Goal: Book appointment/travel/reservation

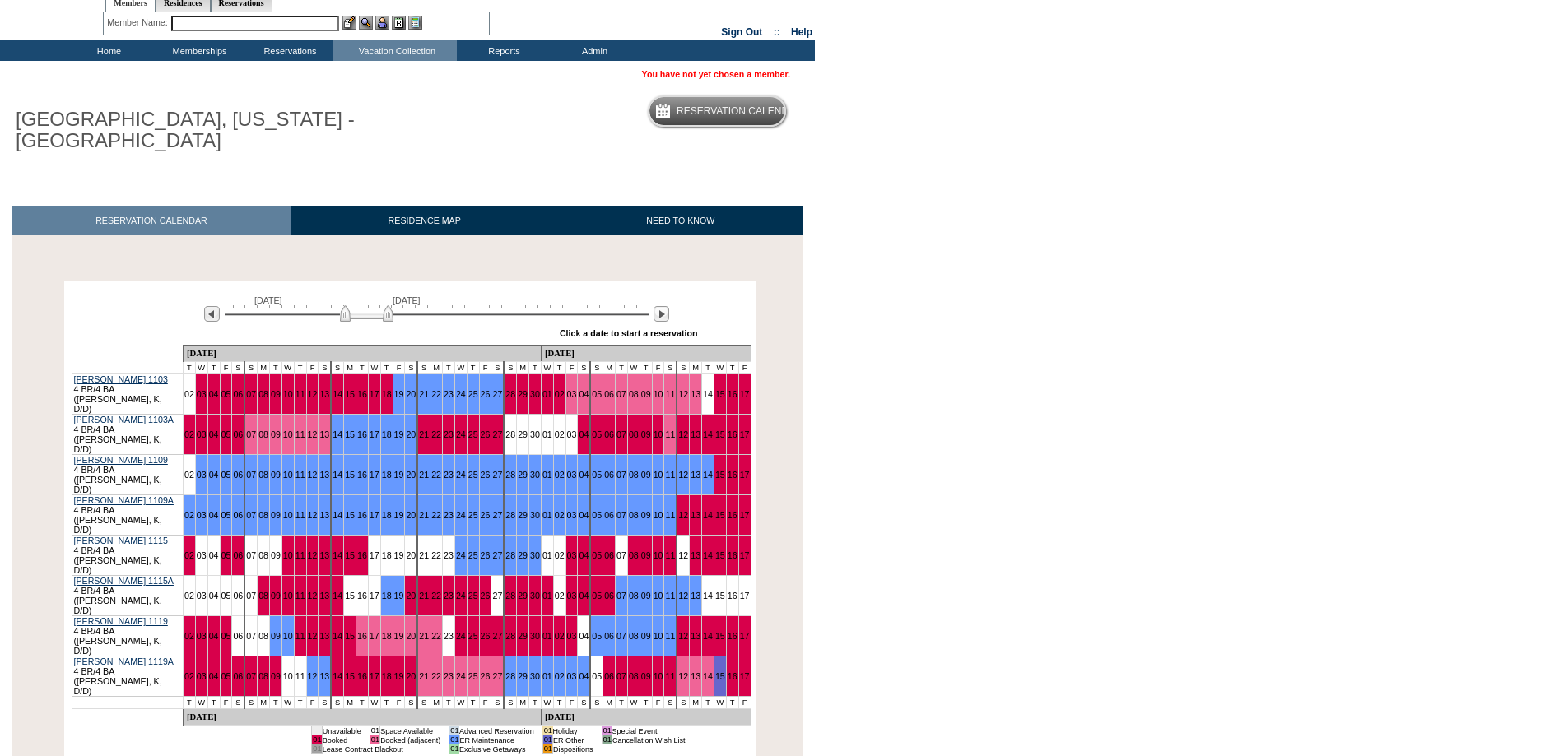
scroll to position [78, 0]
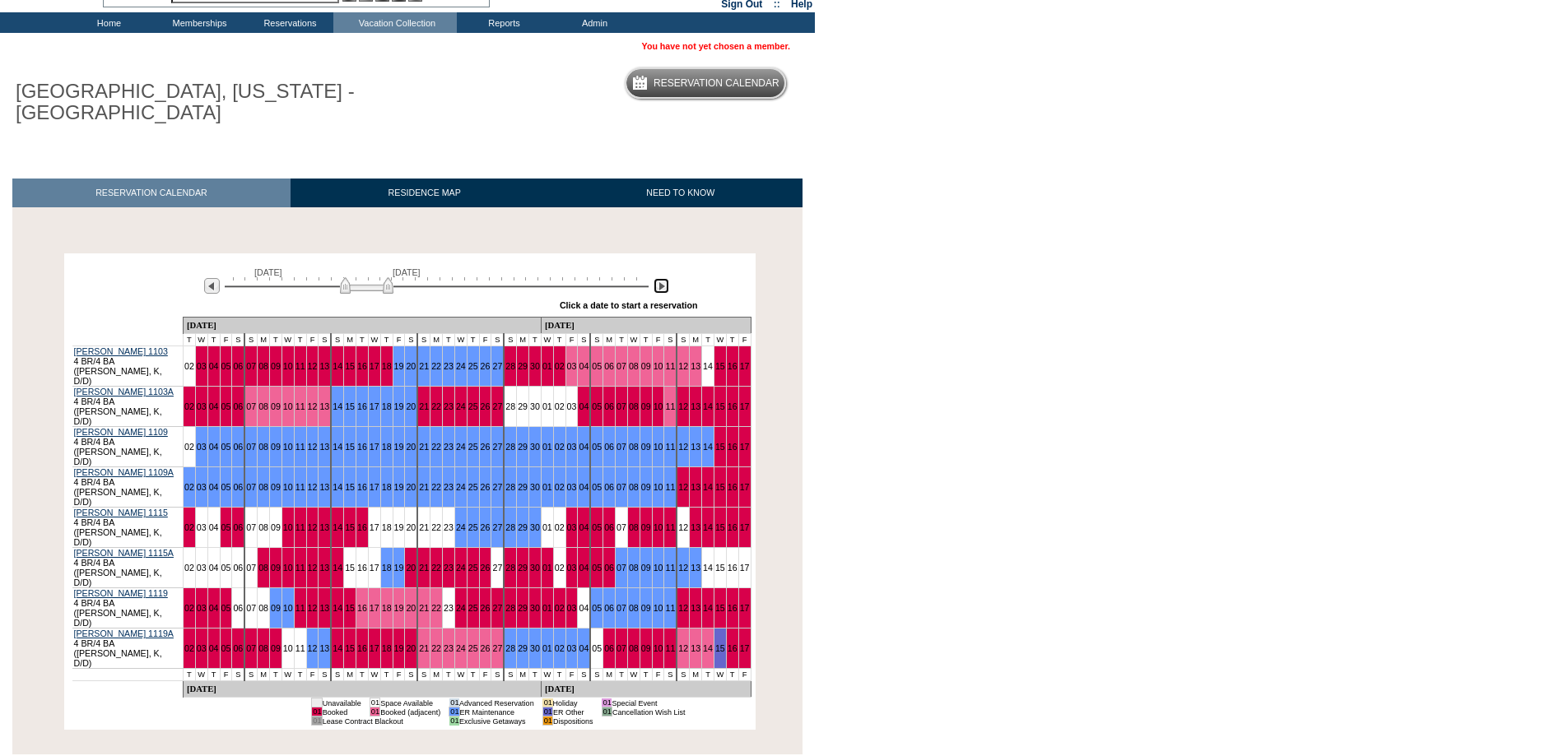
click at [660, 287] on img at bounding box center [661, 286] width 16 height 16
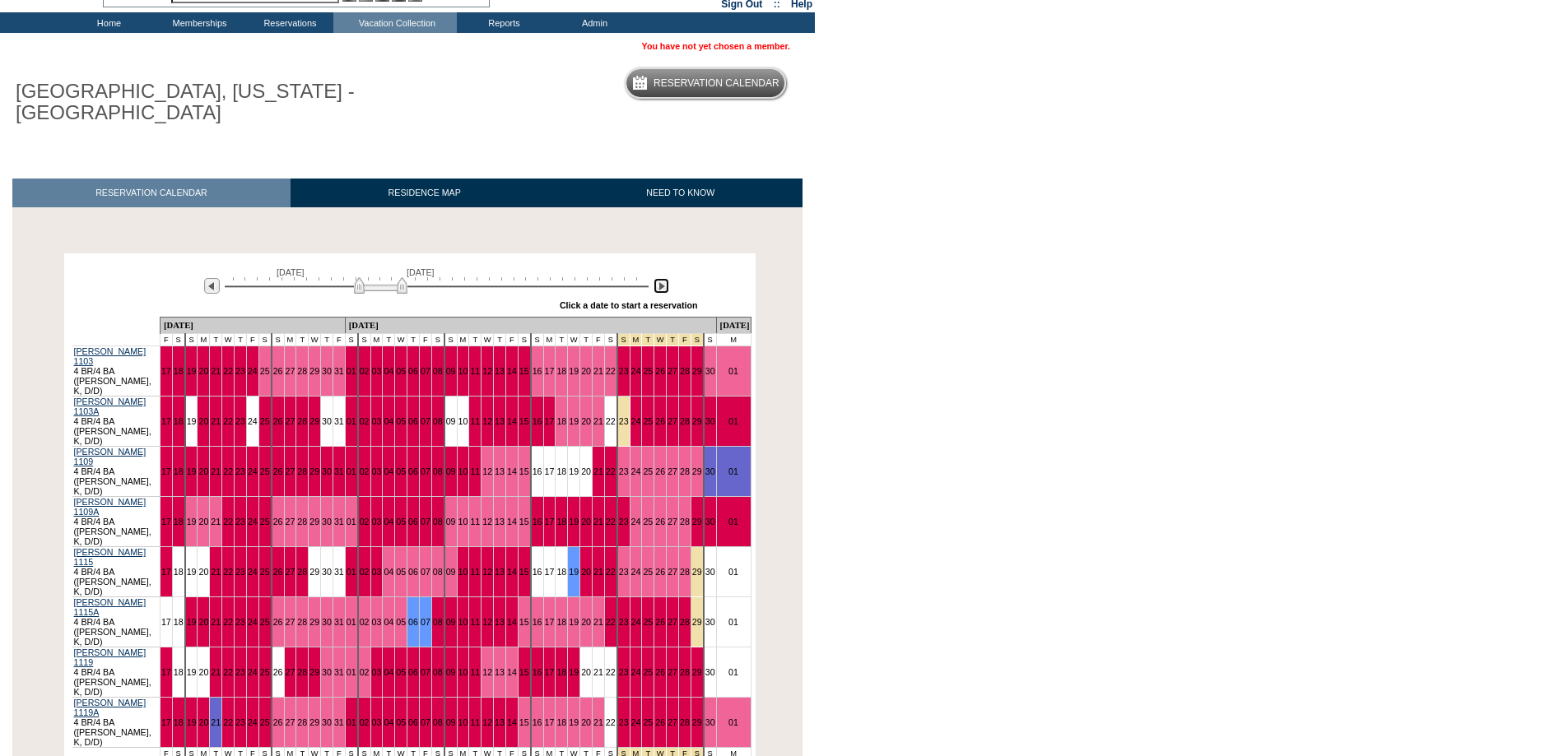
click at [660, 287] on img at bounding box center [661, 286] width 16 height 16
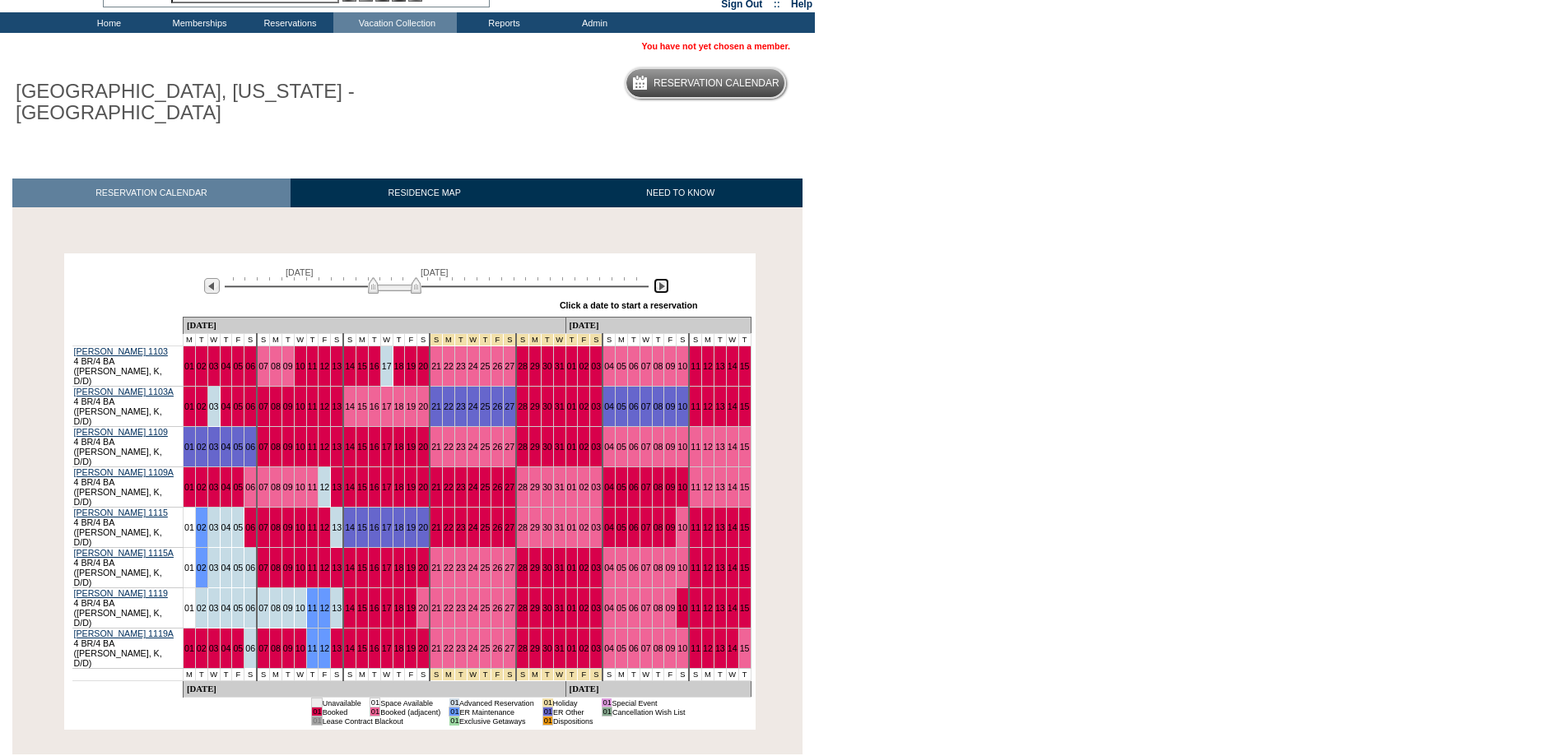
click at [660, 287] on img at bounding box center [661, 286] width 16 height 16
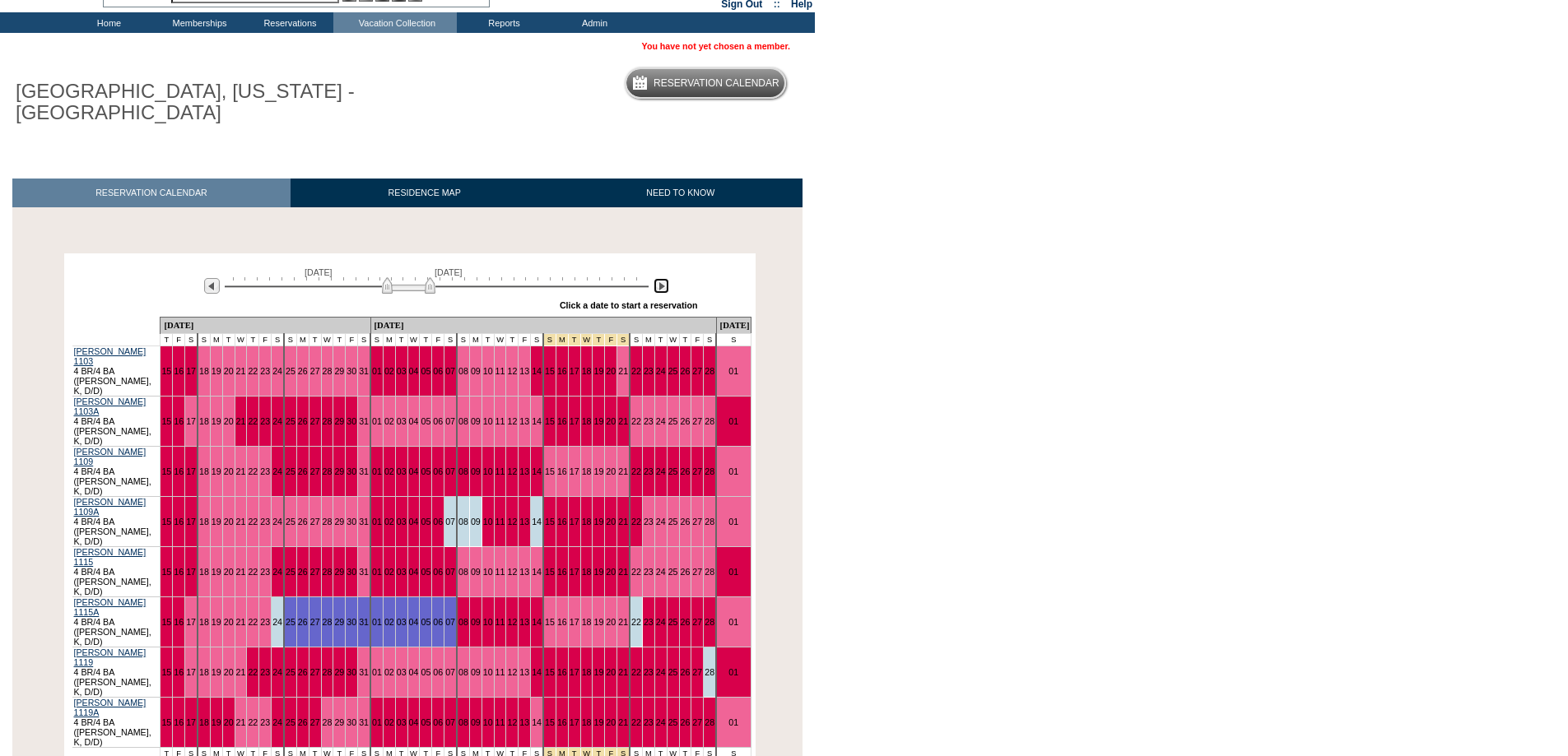
click at [660, 287] on img at bounding box center [661, 286] width 16 height 16
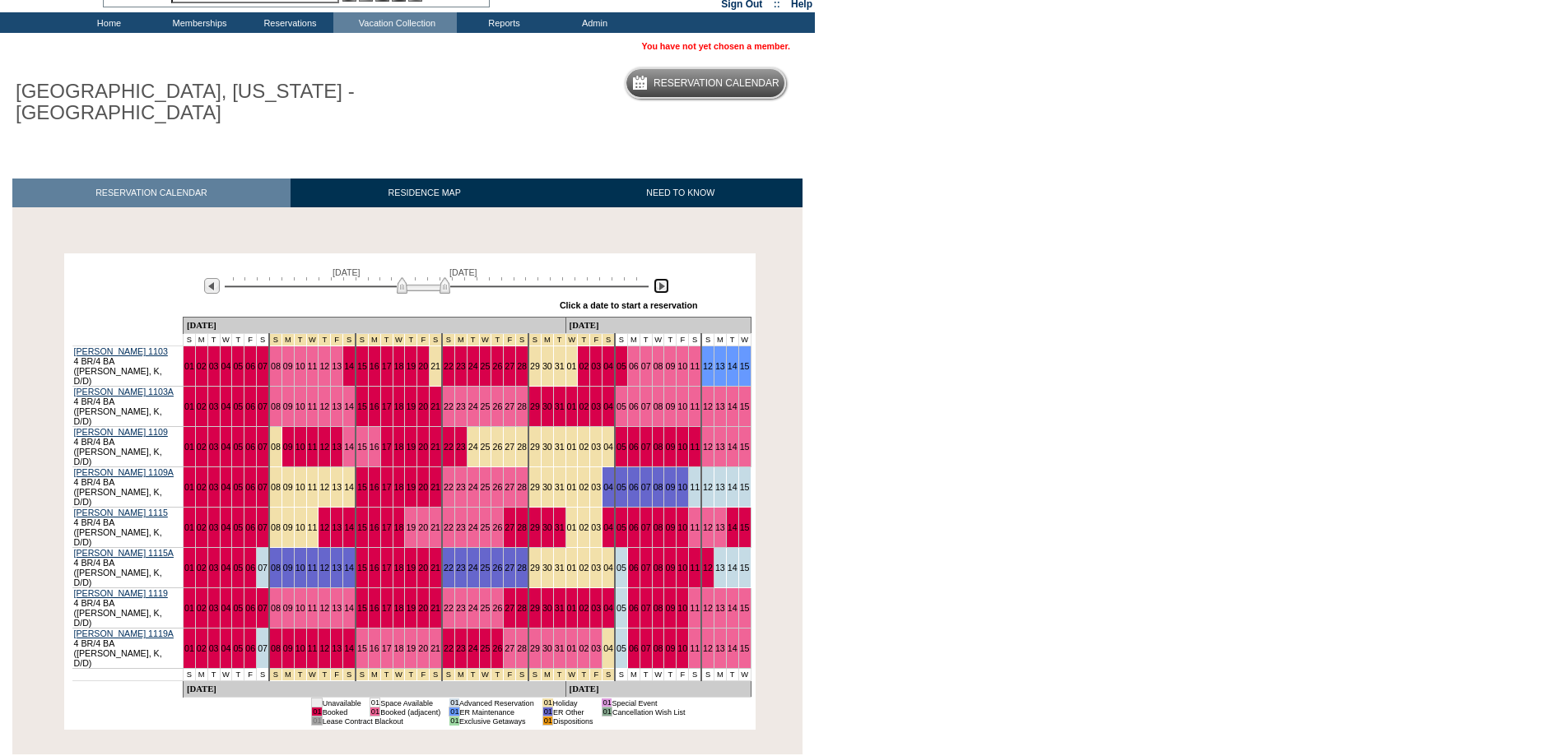
click at [660, 287] on img at bounding box center [661, 286] width 16 height 16
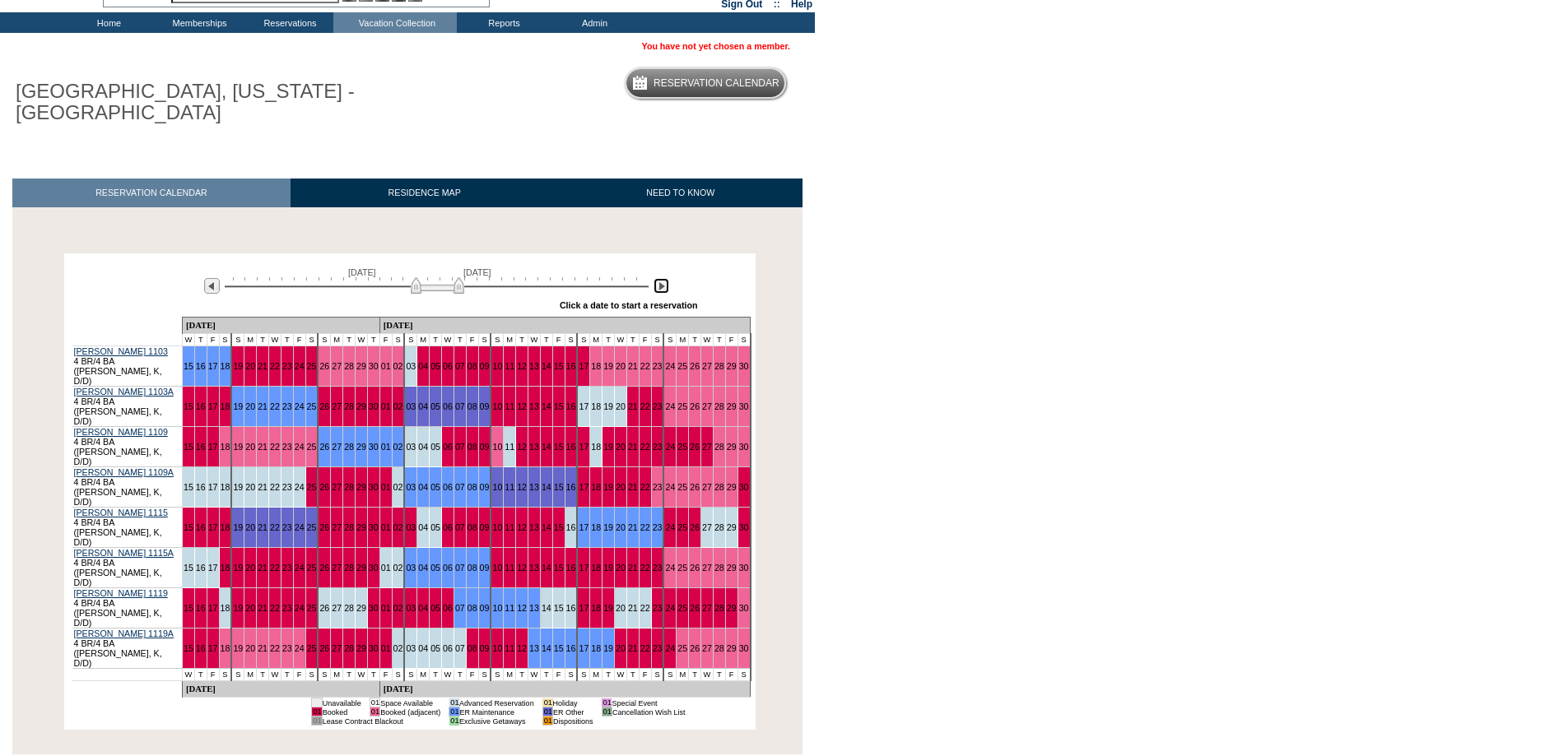
click at [660, 287] on img at bounding box center [661, 286] width 16 height 16
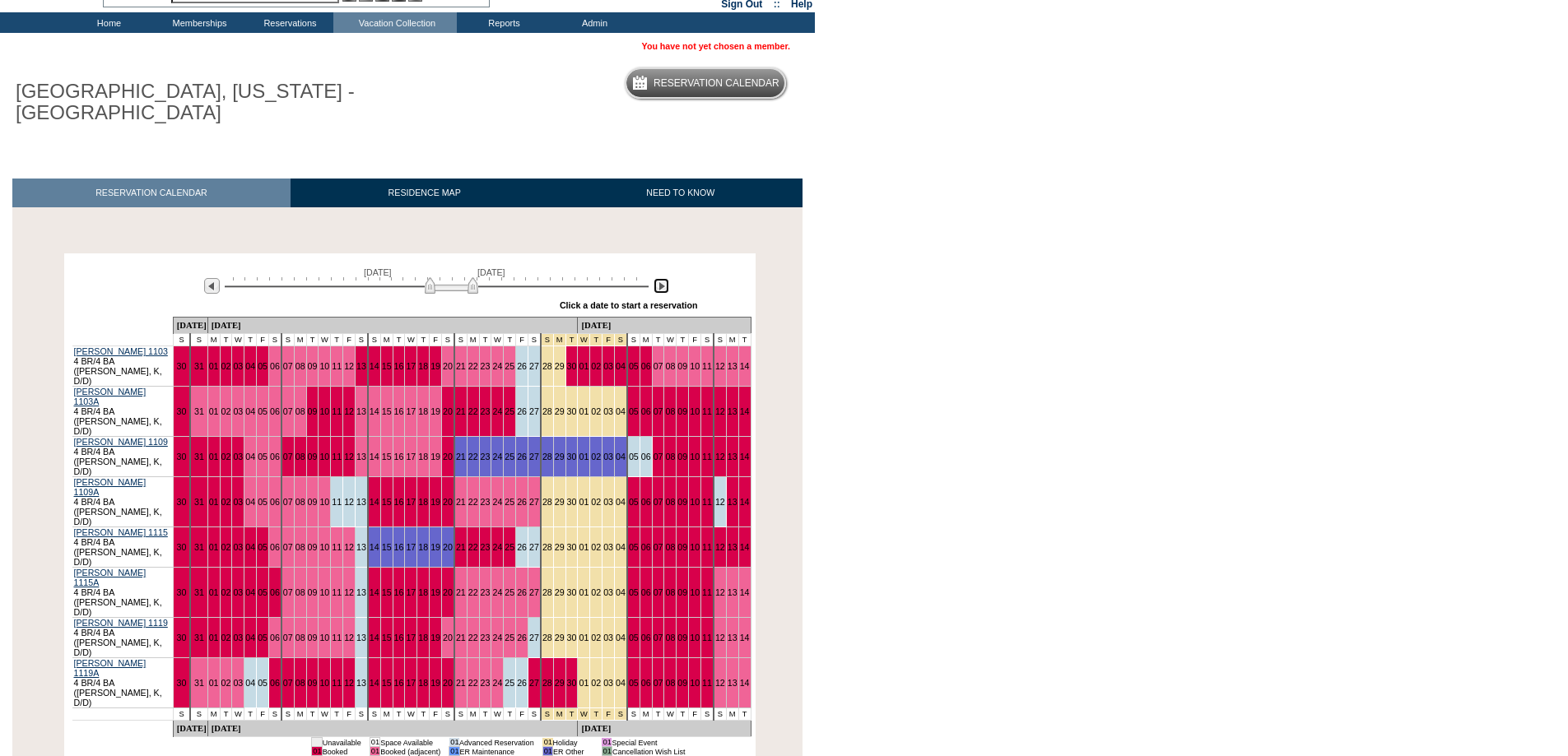
click at [660, 287] on img at bounding box center [661, 286] width 16 height 16
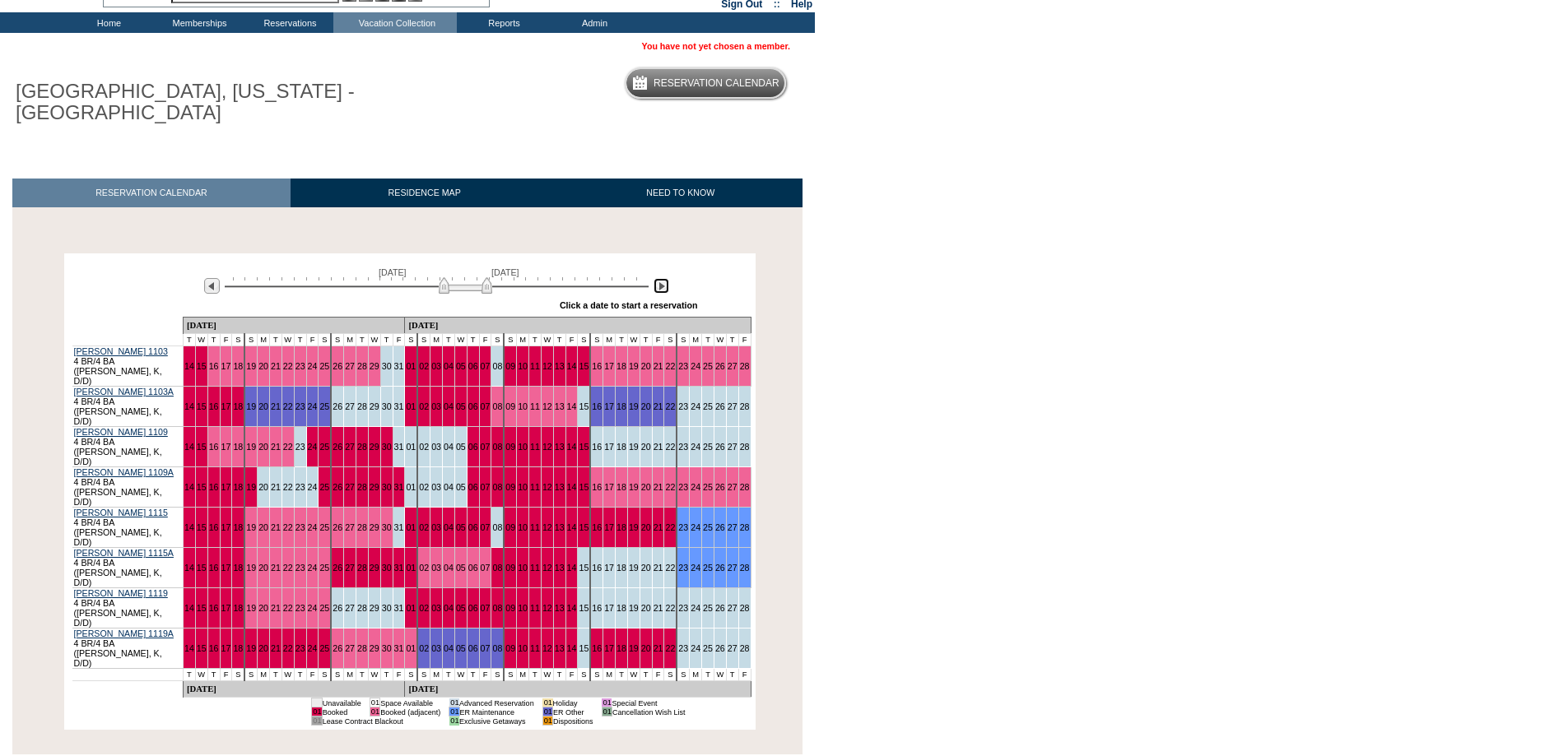
click at [660, 287] on img at bounding box center [661, 286] width 16 height 16
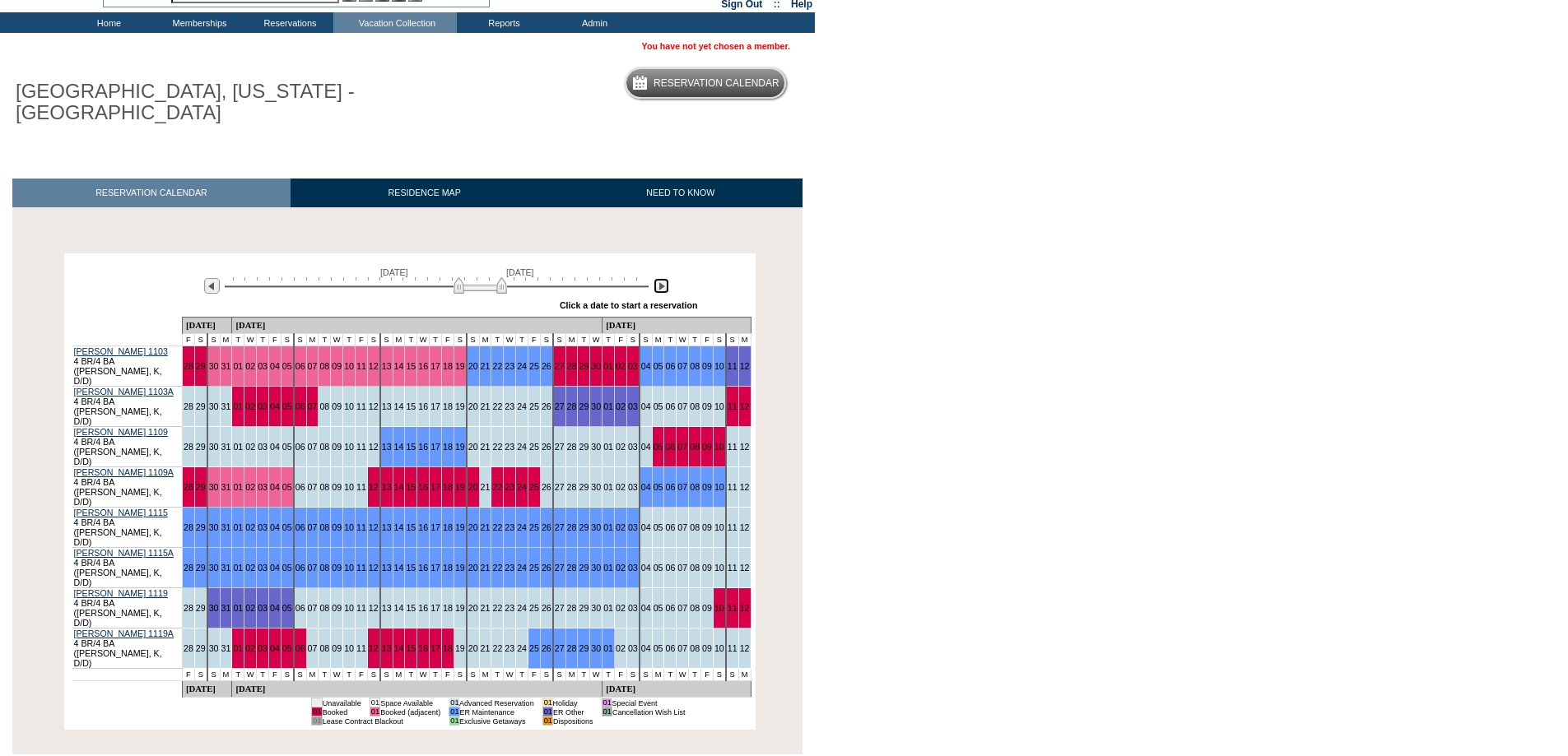
click at [660, 287] on img at bounding box center [661, 286] width 16 height 16
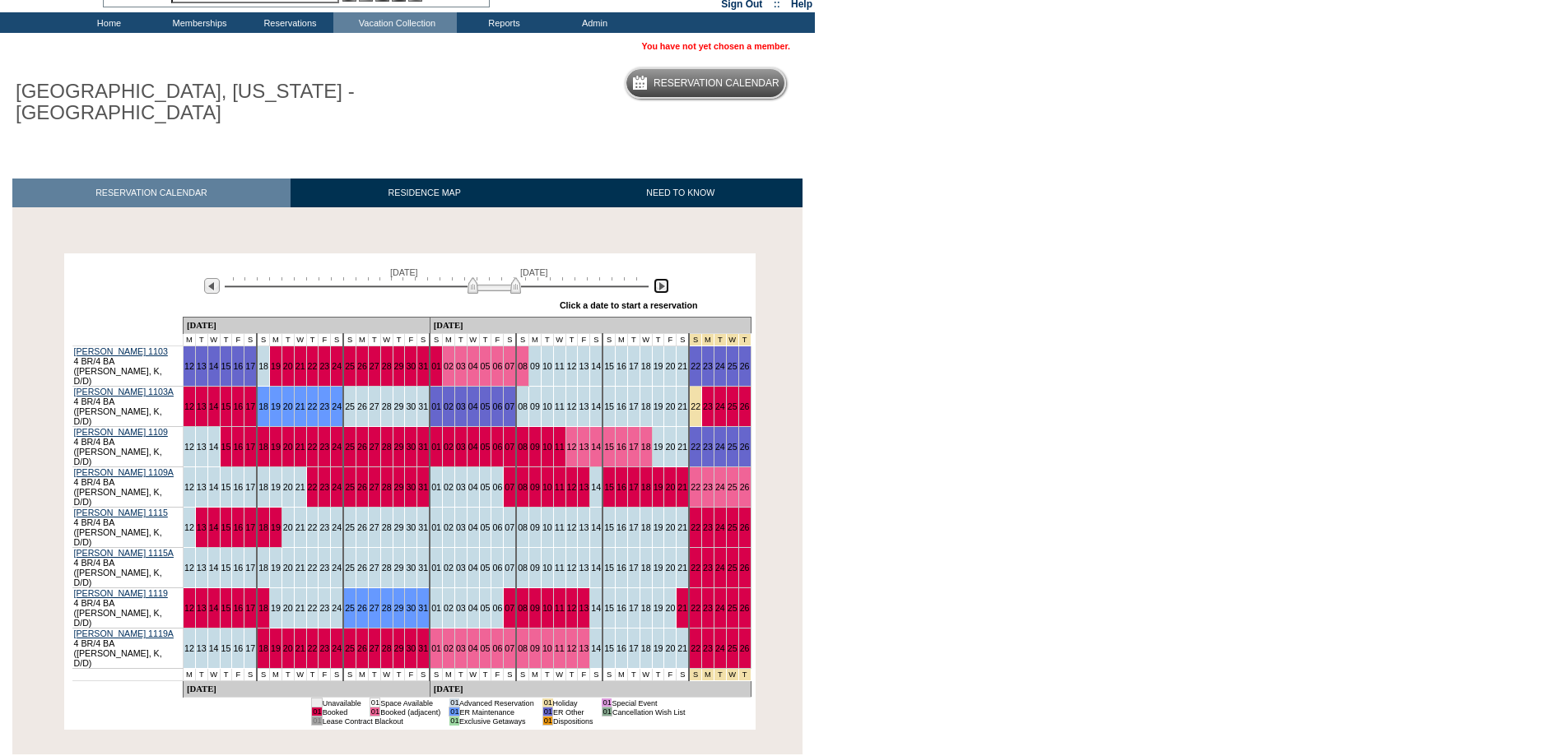
click at [660, 287] on img at bounding box center [661, 286] width 16 height 16
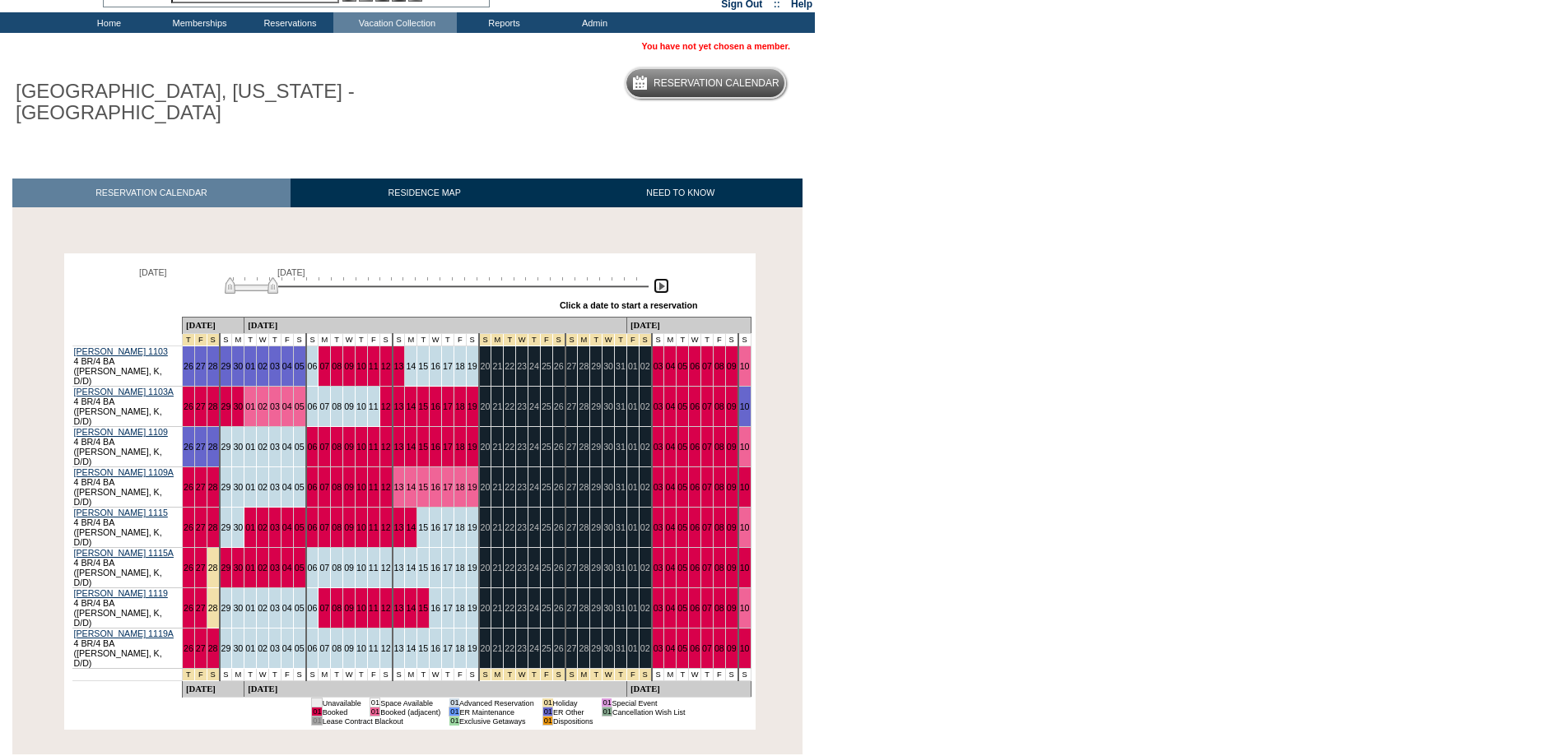
drag, startPoint x: 481, startPoint y: 290, endPoint x: 220, endPoint y: 290, distance: 261.0
click at [220, 290] on div "[DATE] [DATE]" at bounding box center [433, 281] width 475 height 28
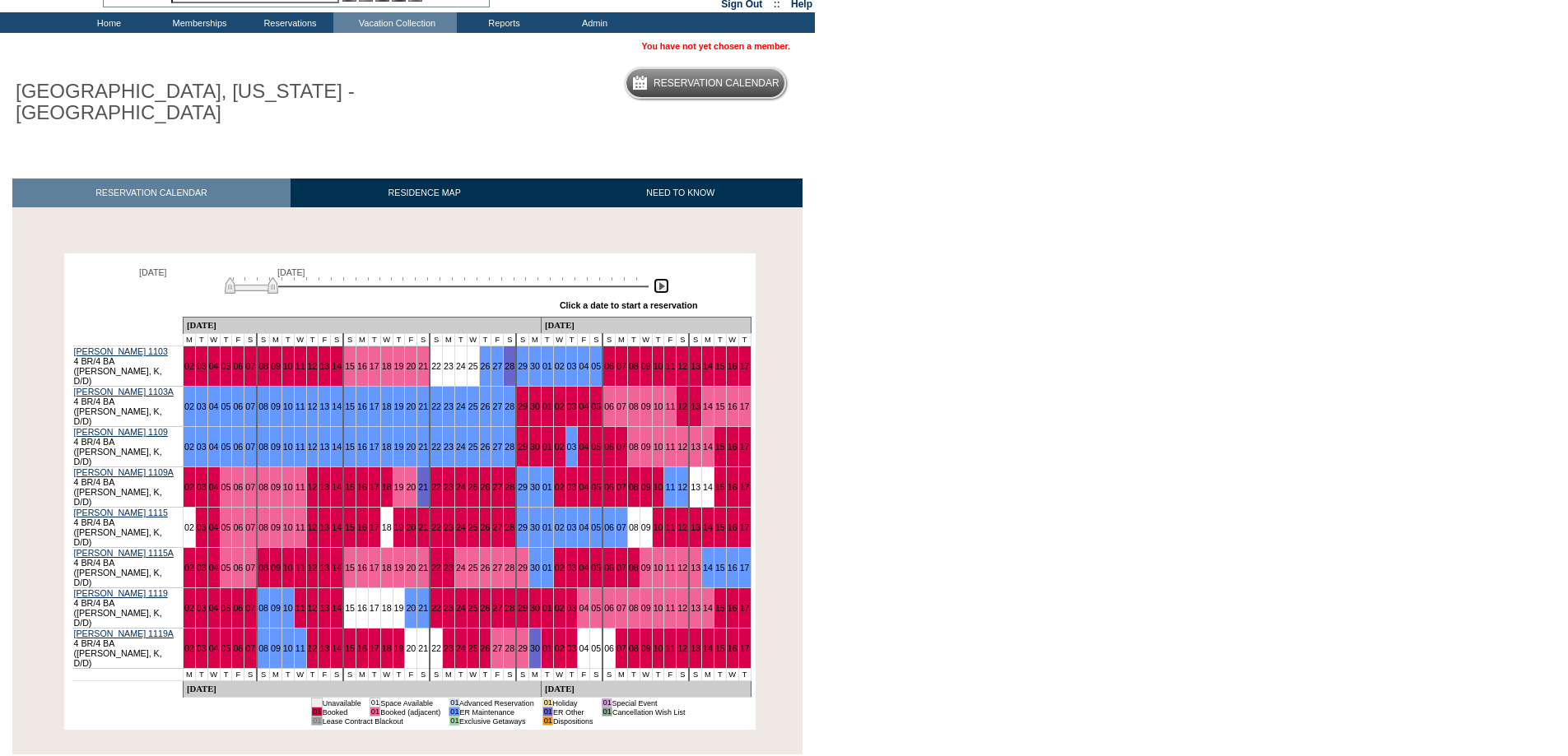
click at [660, 286] on img at bounding box center [661, 286] width 16 height 16
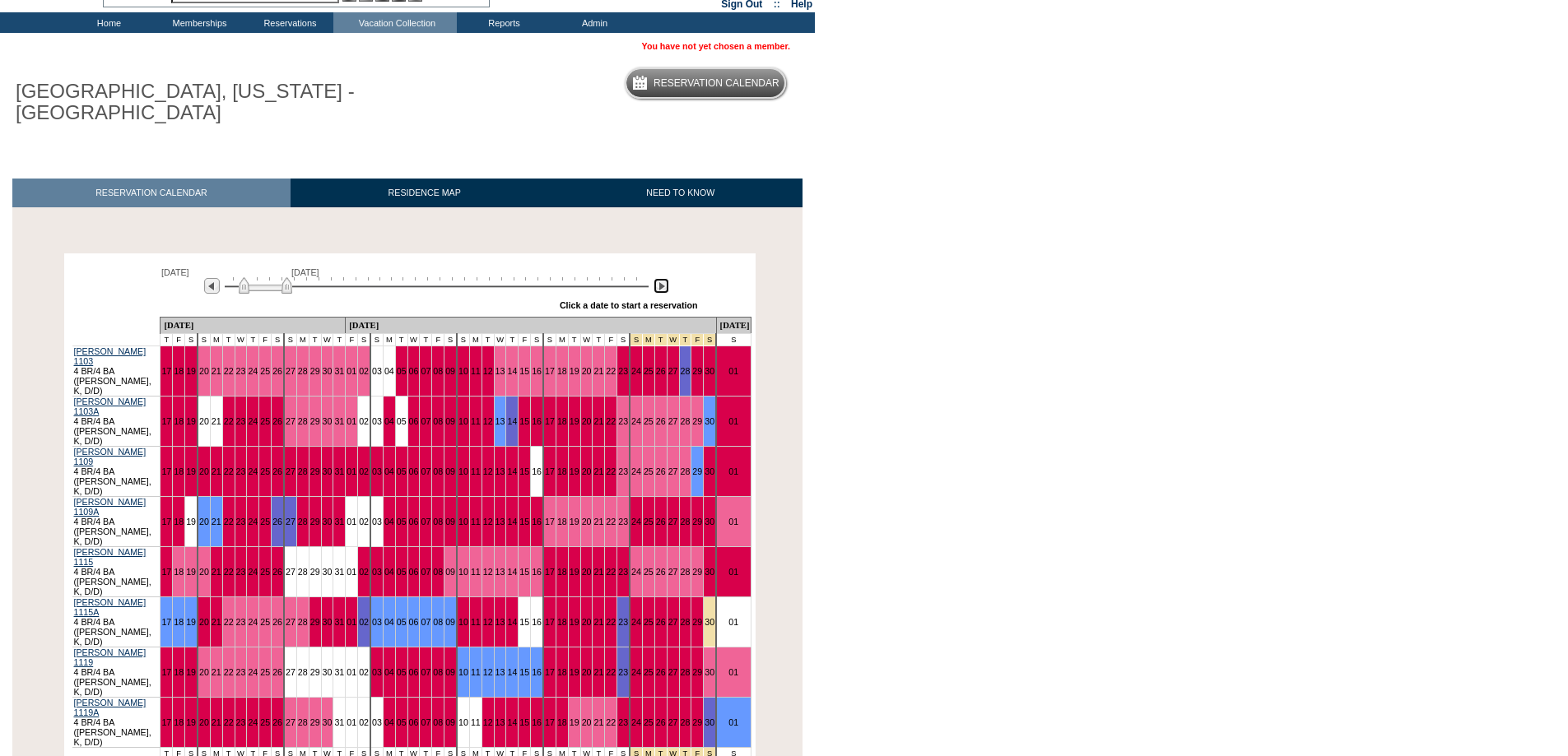
click at [659, 286] on img at bounding box center [661, 286] width 16 height 16
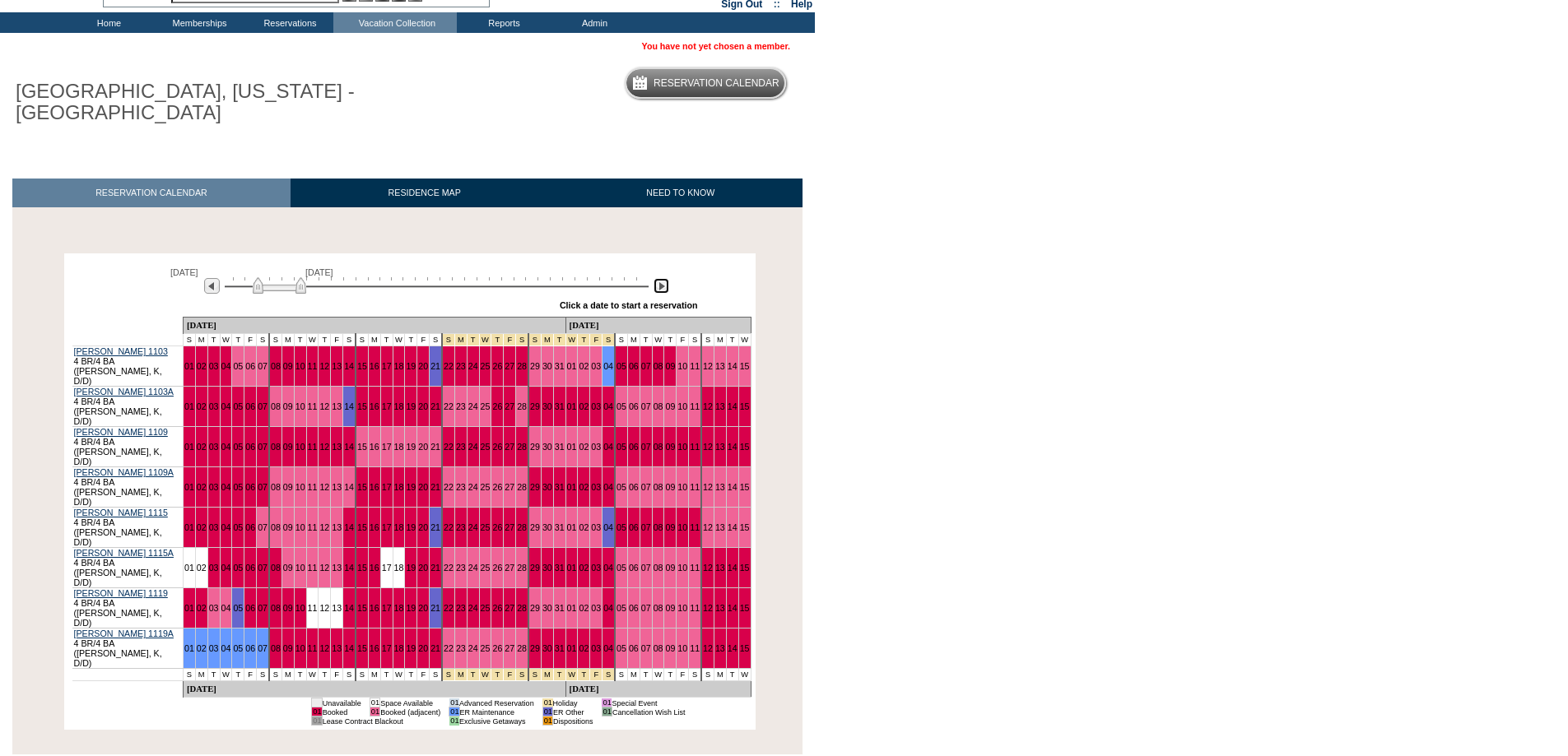
click at [659, 286] on img at bounding box center [661, 286] width 16 height 16
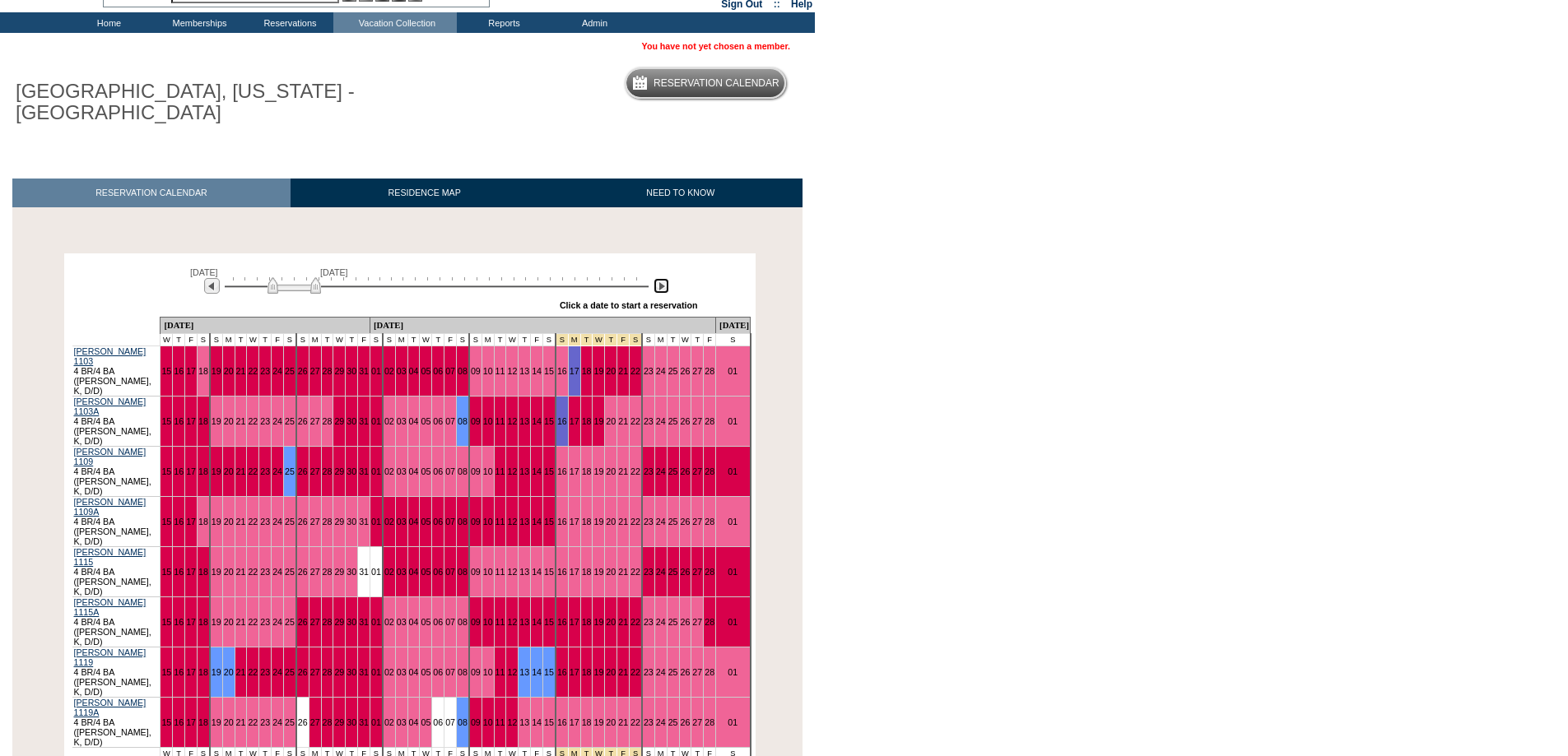
click at [658, 286] on img at bounding box center [661, 286] width 16 height 16
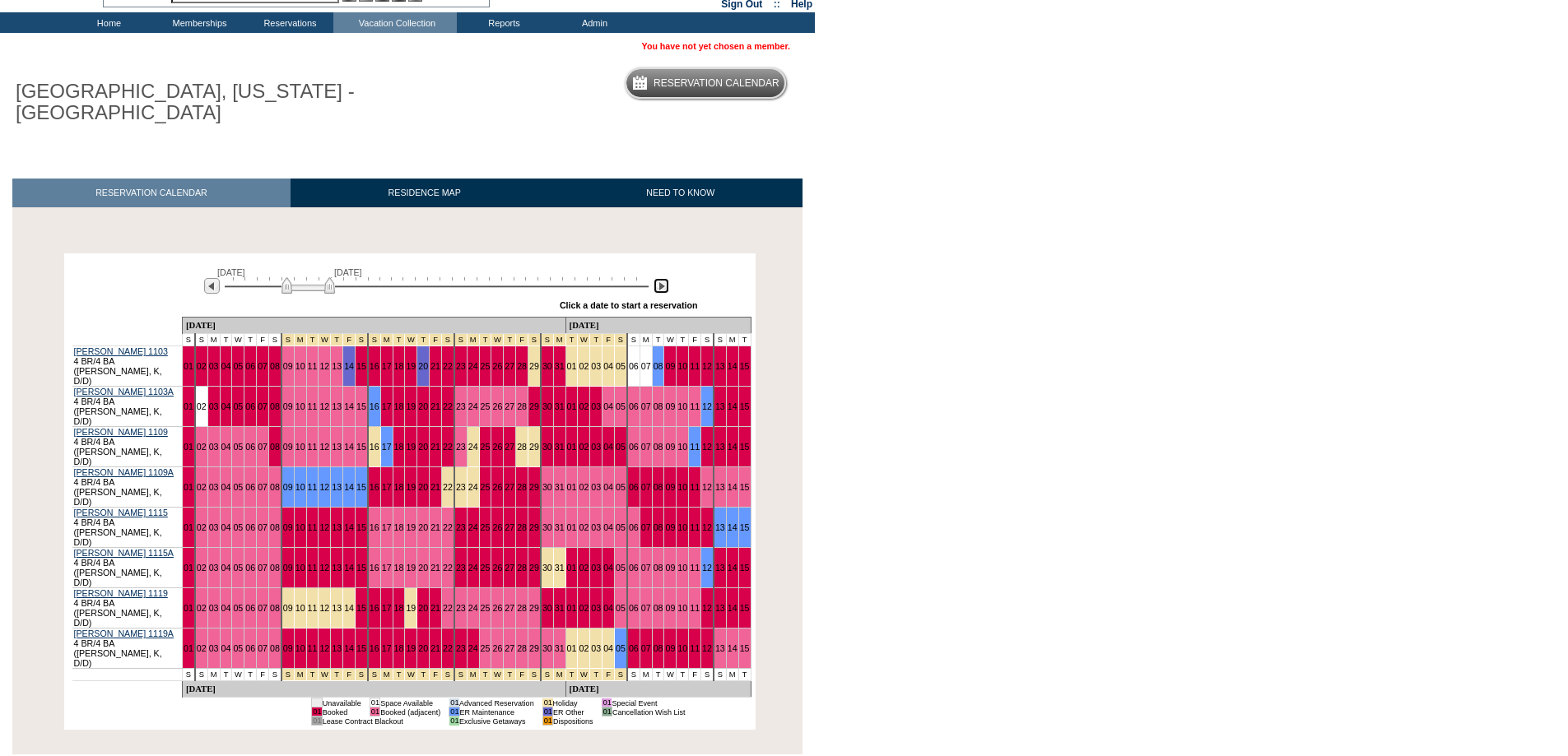
click at [658, 286] on img at bounding box center [661, 286] width 16 height 16
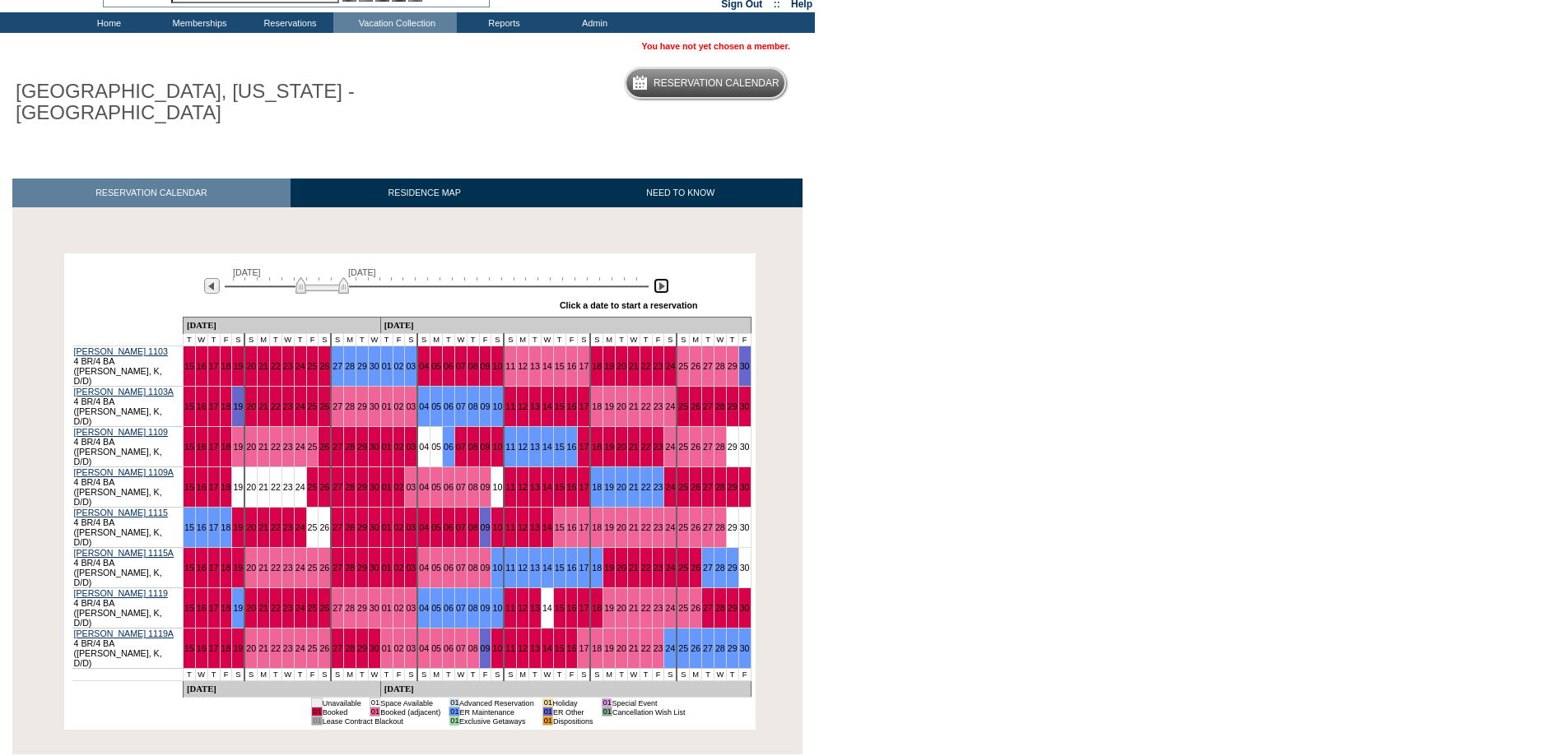
click at [658, 286] on img at bounding box center [661, 286] width 16 height 16
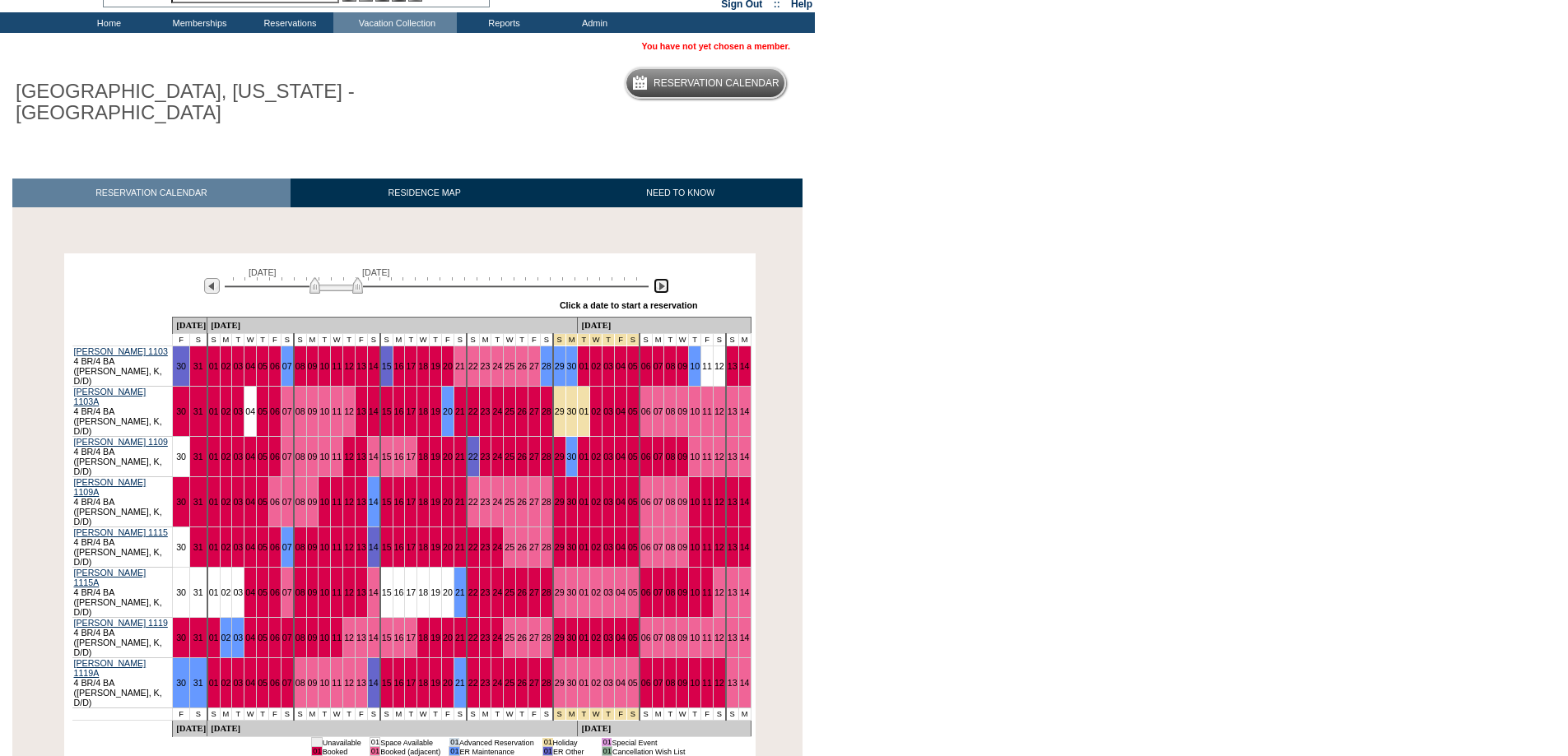
click at [658, 286] on img at bounding box center [661, 286] width 16 height 16
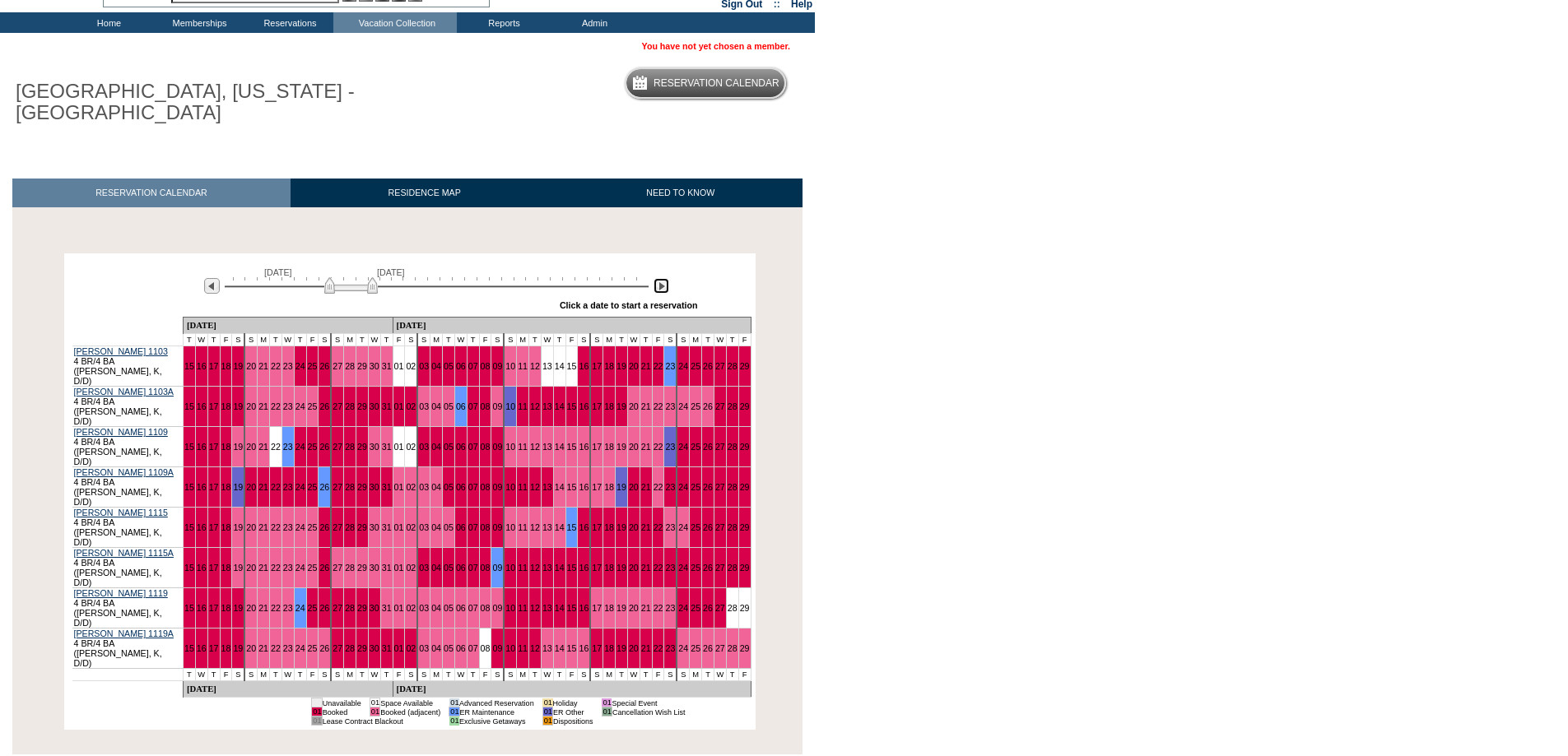
click at [658, 286] on img at bounding box center [661, 286] width 16 height 16
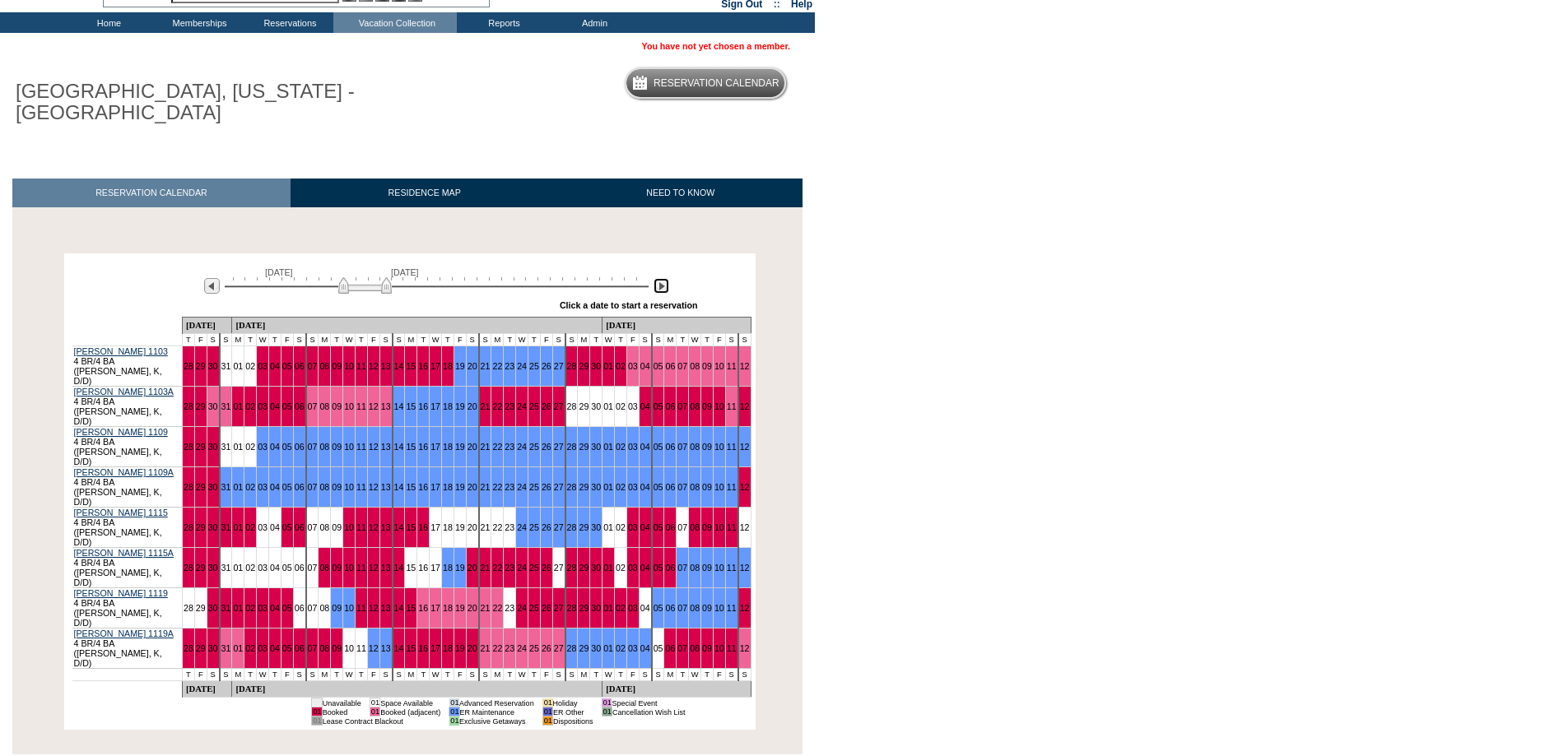
click at [658, 286] on img at bounding box center [661, 286] width 16 height 16
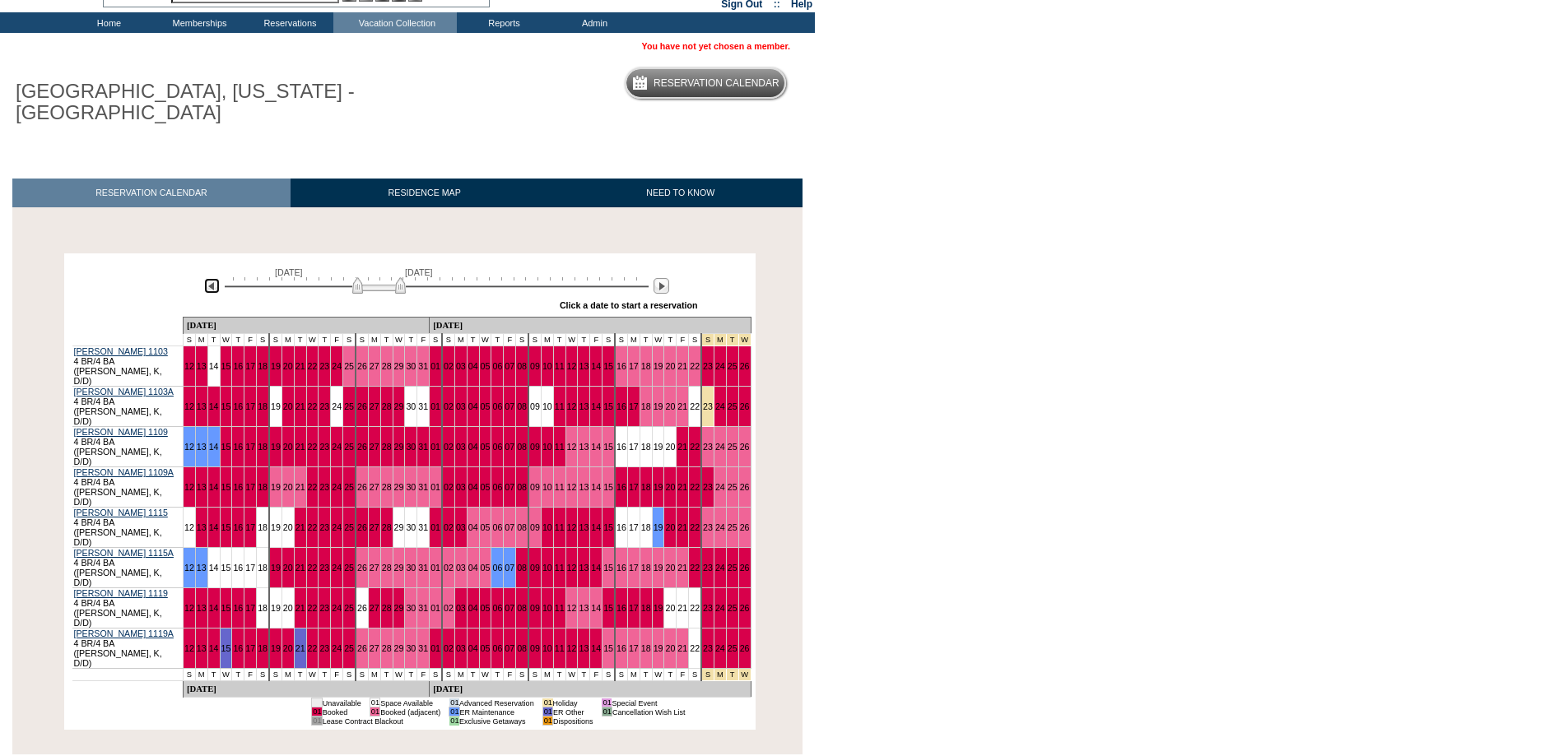
click at [213, 285] on img at bounding box center [212, 286] width 16 height 16
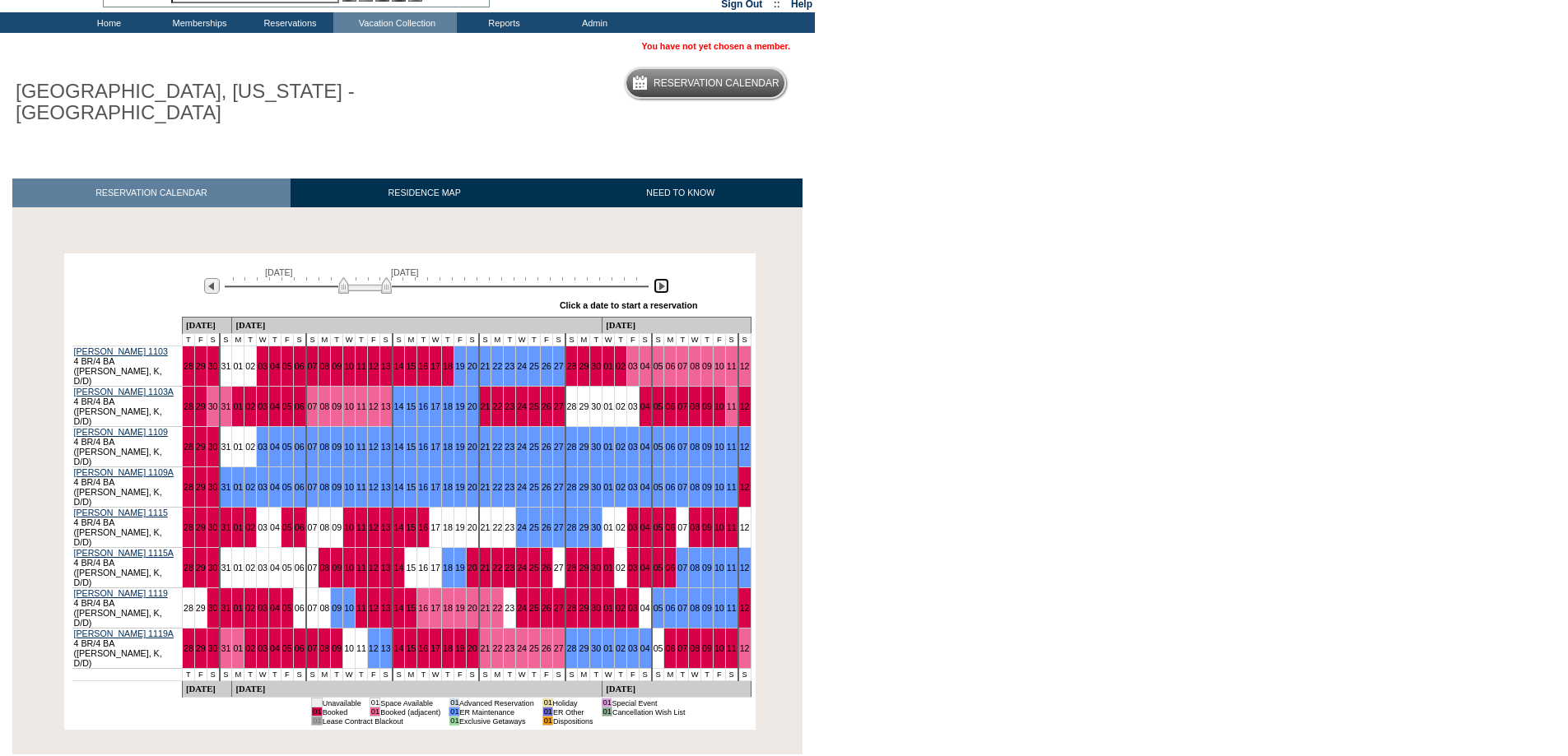
click at [660, 286] on img at bounding box center [661, 286] width 16 height 16
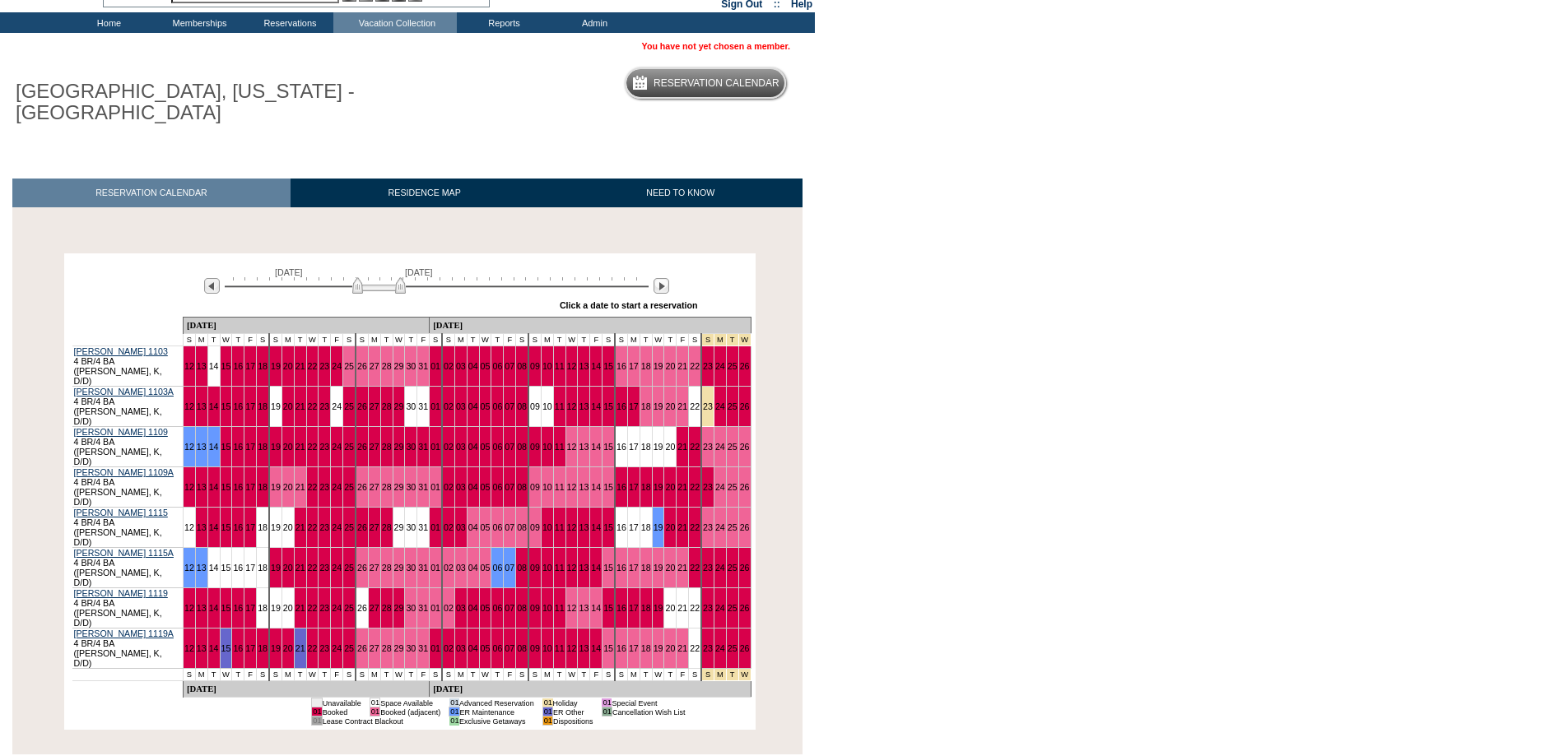
click at [685, 304] on div "Click a date to start a reservation" at bounding box center [629, 305] width 138 height 10
click at [658, 281] on img at bounding box center [661, 286] width 16 height 16
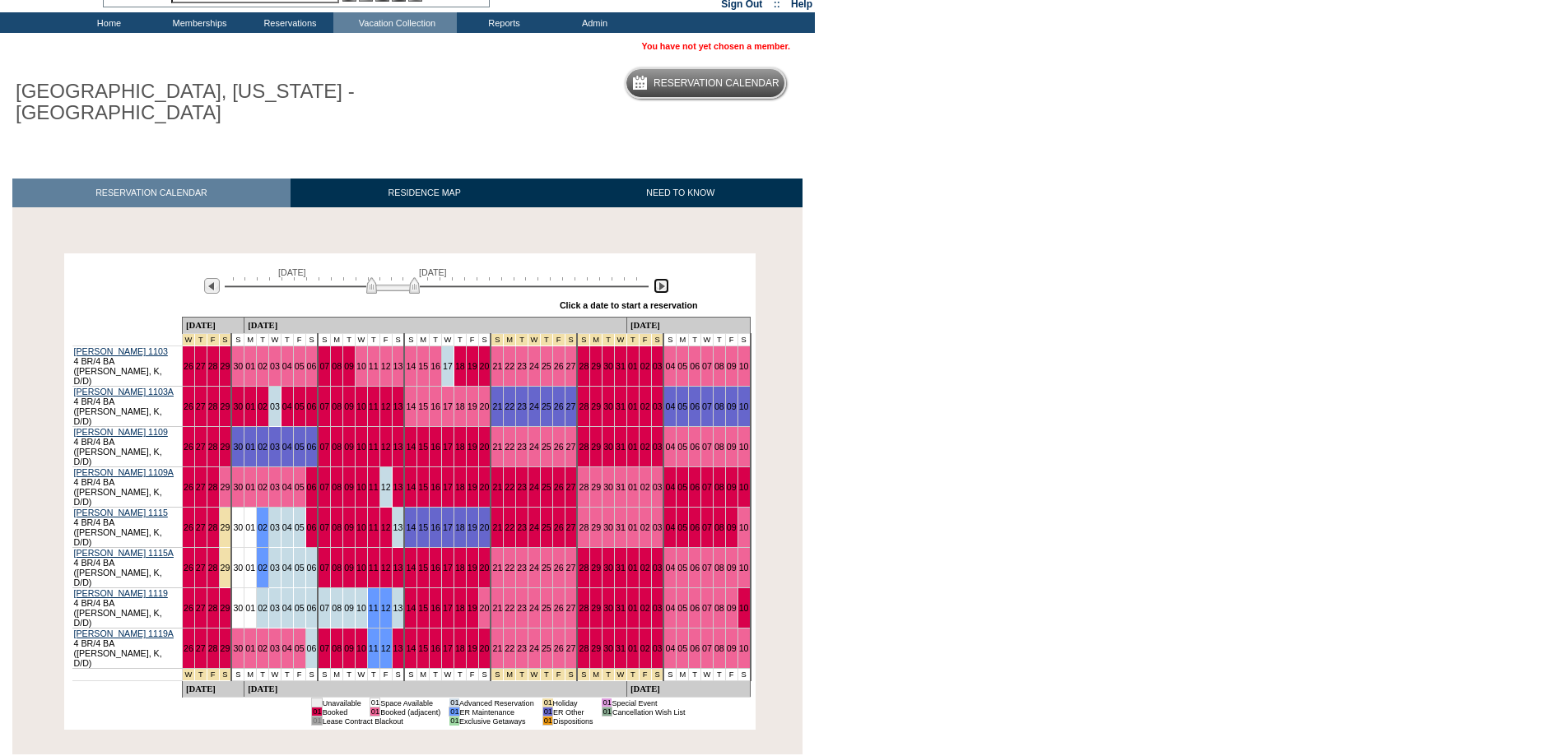
click at [665, 287] on img at bounding box center [661, 286] width 16 height 16
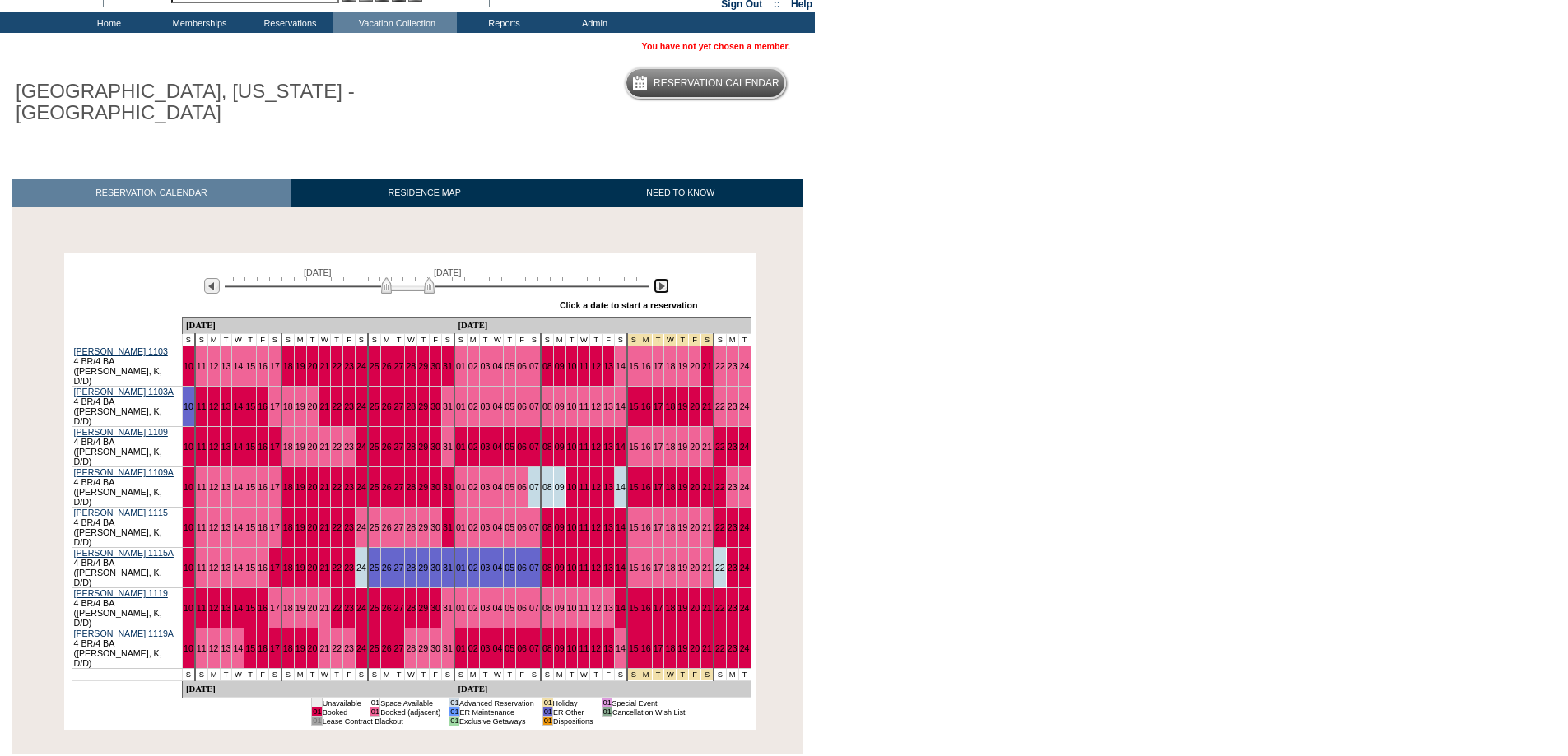
click at [665, 287] on img at bounding box center [661, 286] width 16 height 16
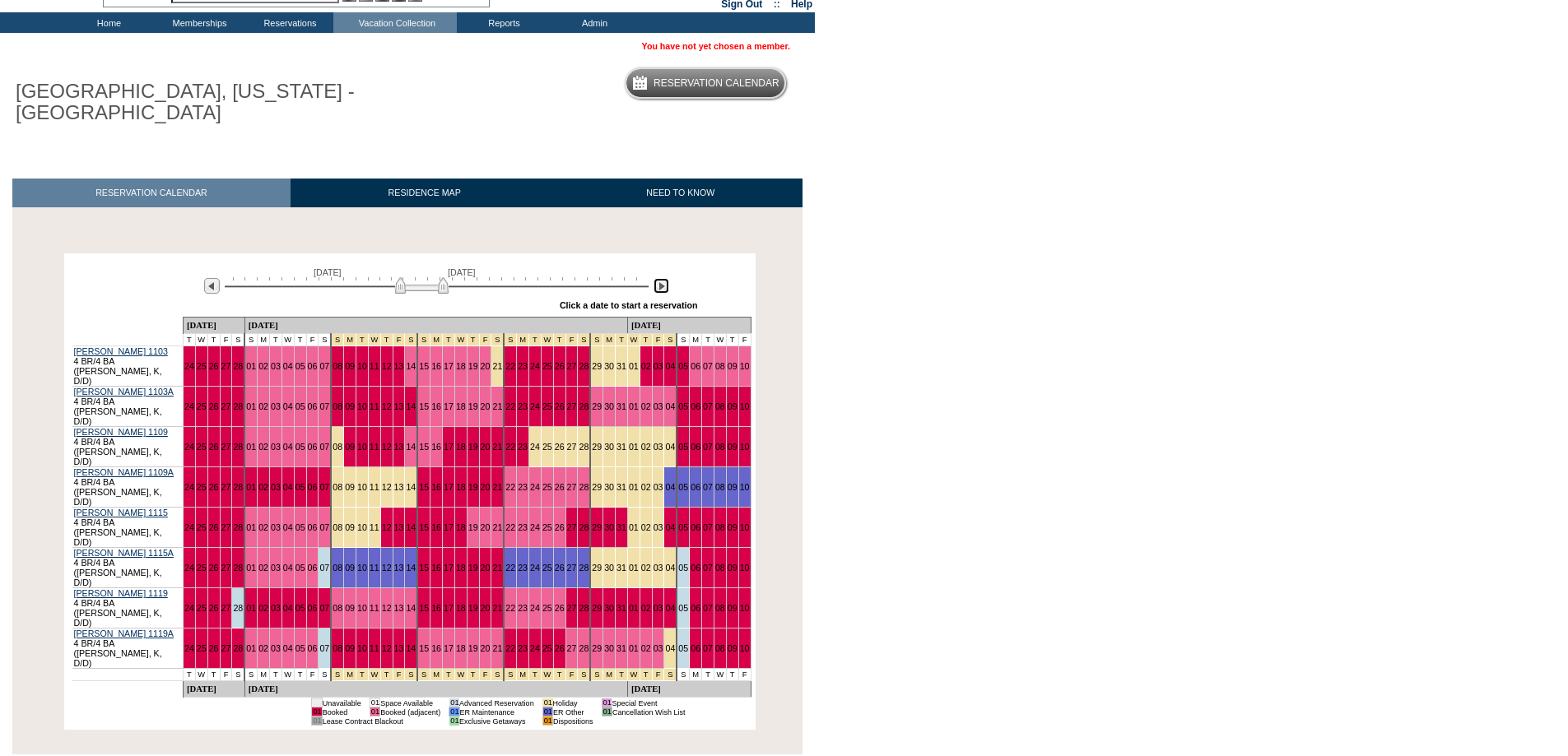
click at [665, 287] on img at bounding box center [661, 286] width 16 height 16
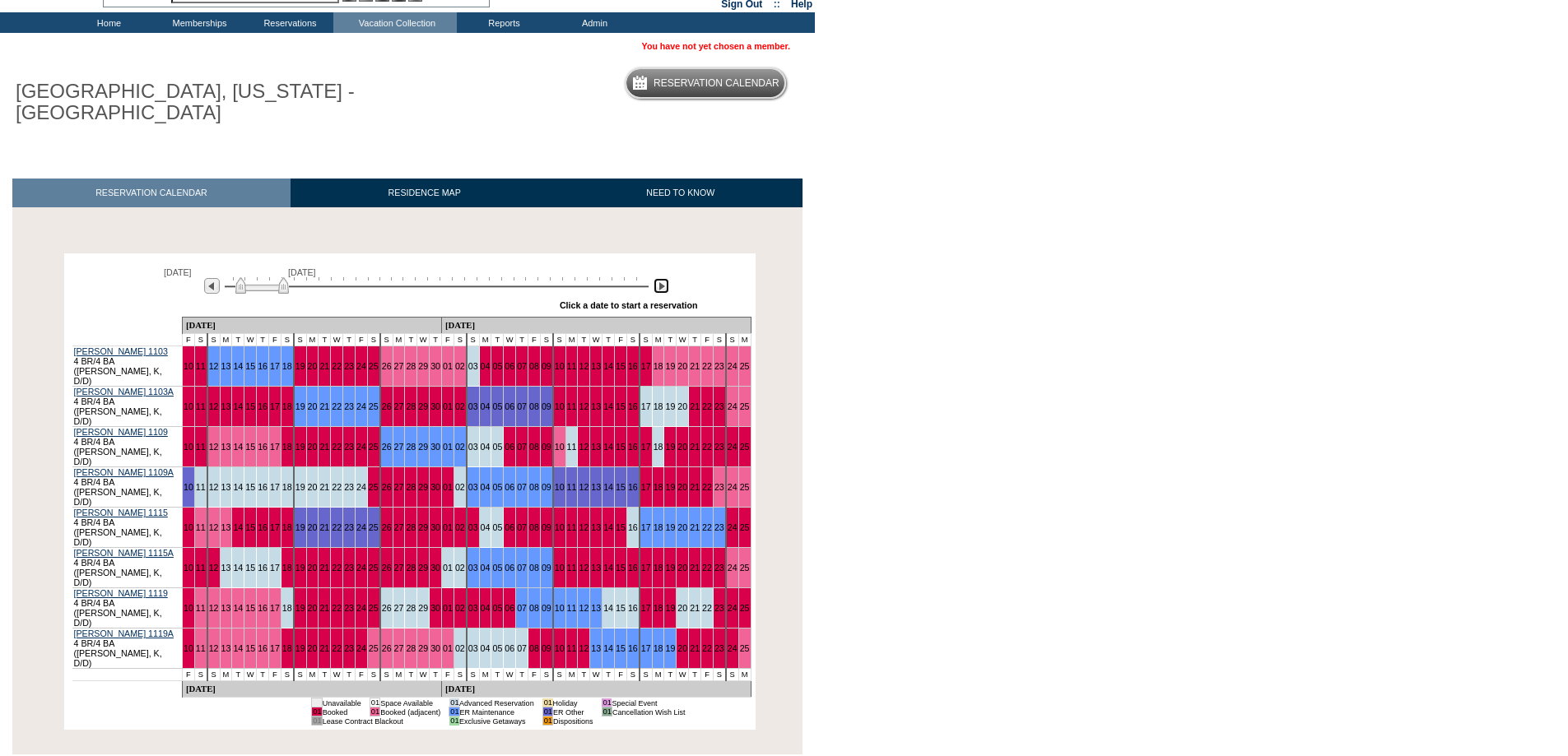
drag, startPoint x: 458, startPoint y: 282, endPoint x: 241, endPoint y: 293, distance: 217.3
click at [241, 293] on img at bounding box center [262, 286] width 54 height 17
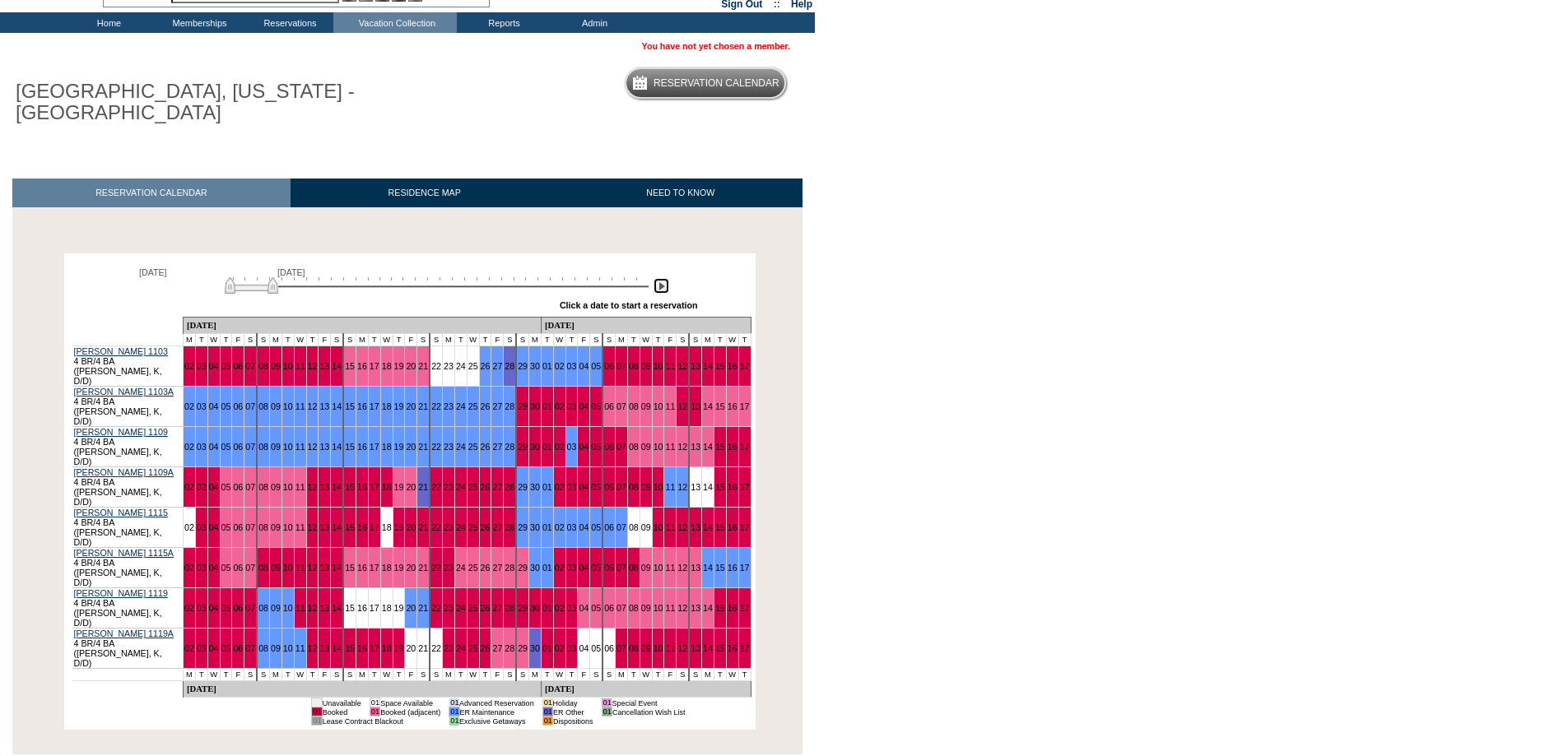
click at [667, 292] on img at bounding box center [661, 286] width 16 height 16
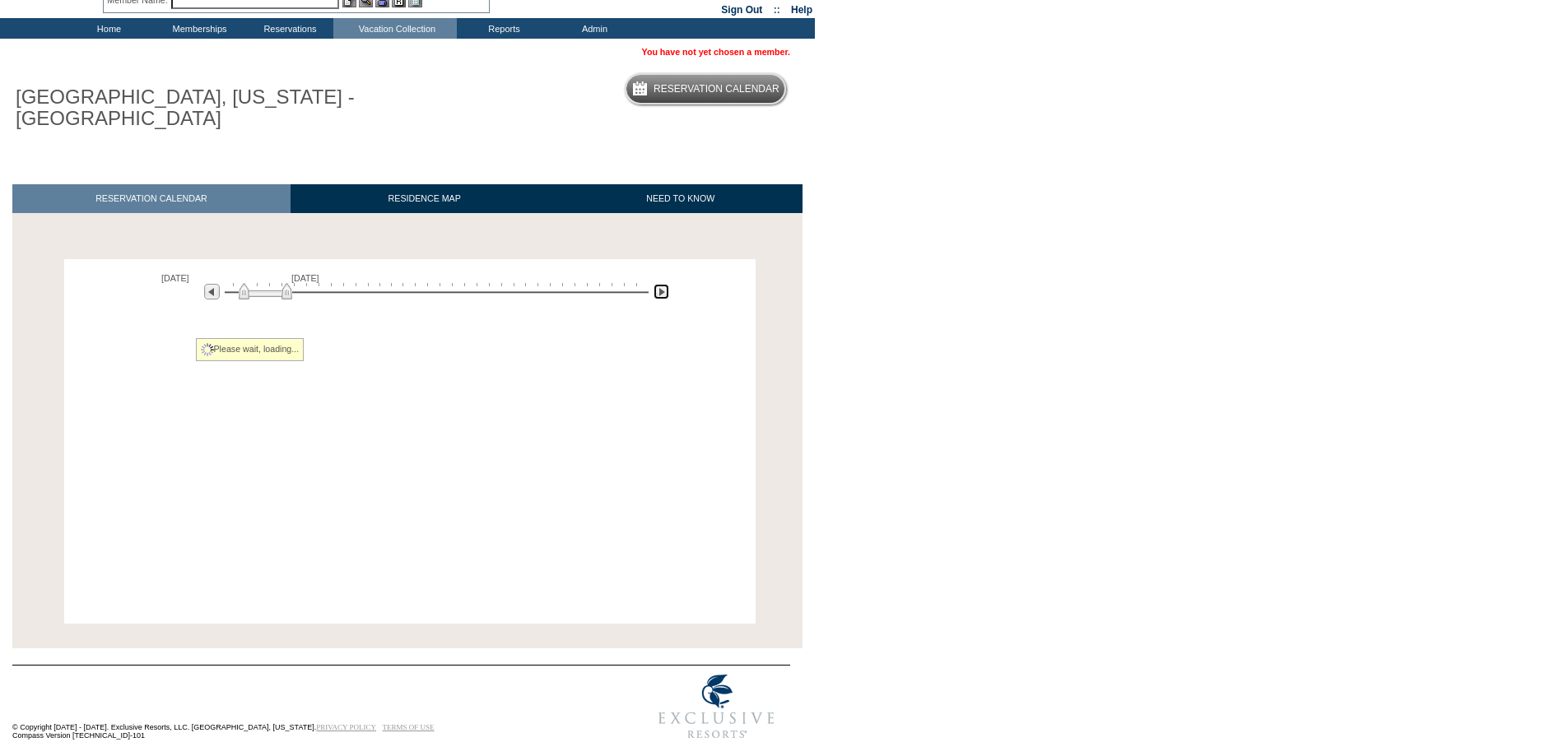
click at [667, 292] on img at bounding box center [661, 292] width 16 height 16
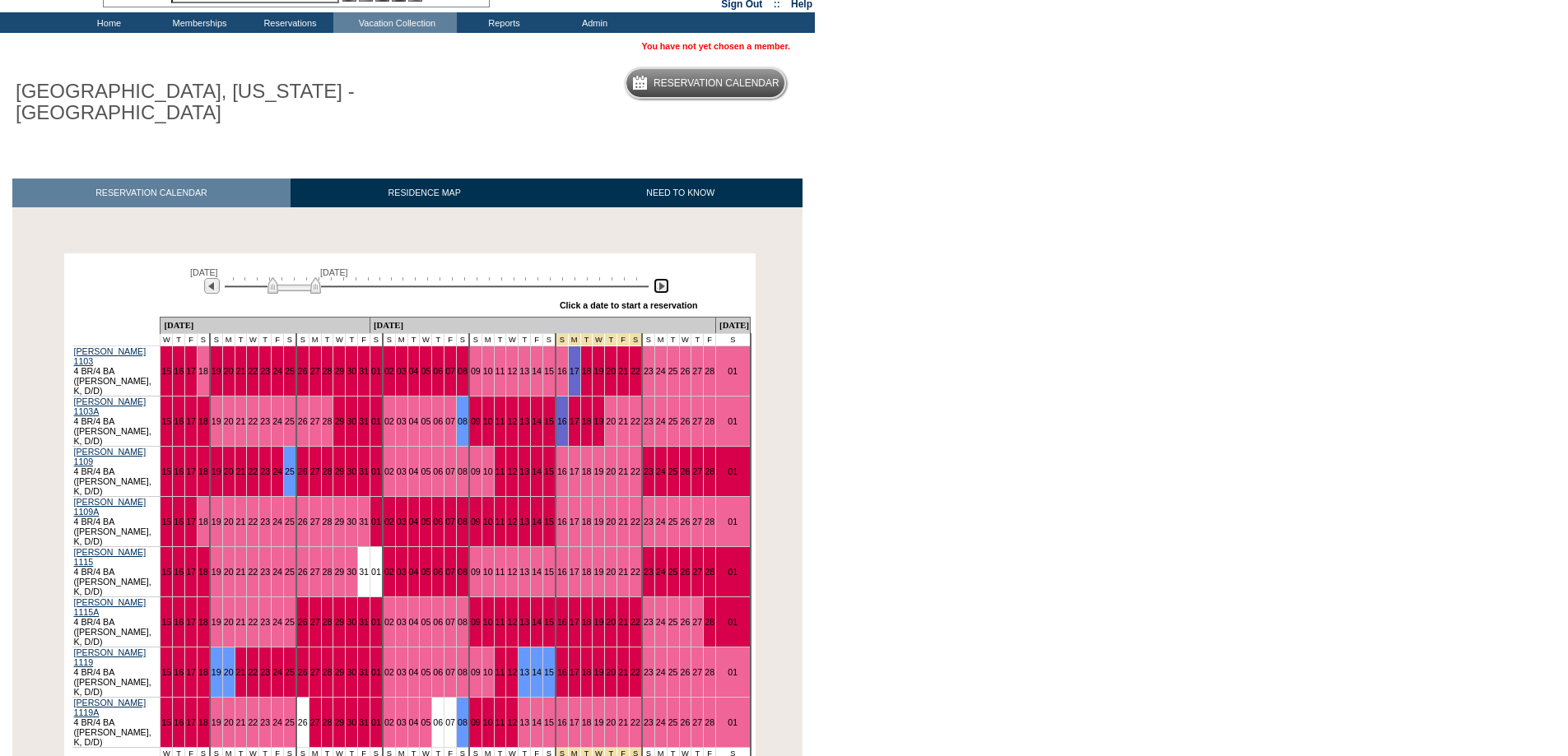
click at [666, 292] on img at bounding box center [661, 286] width 16 height 16
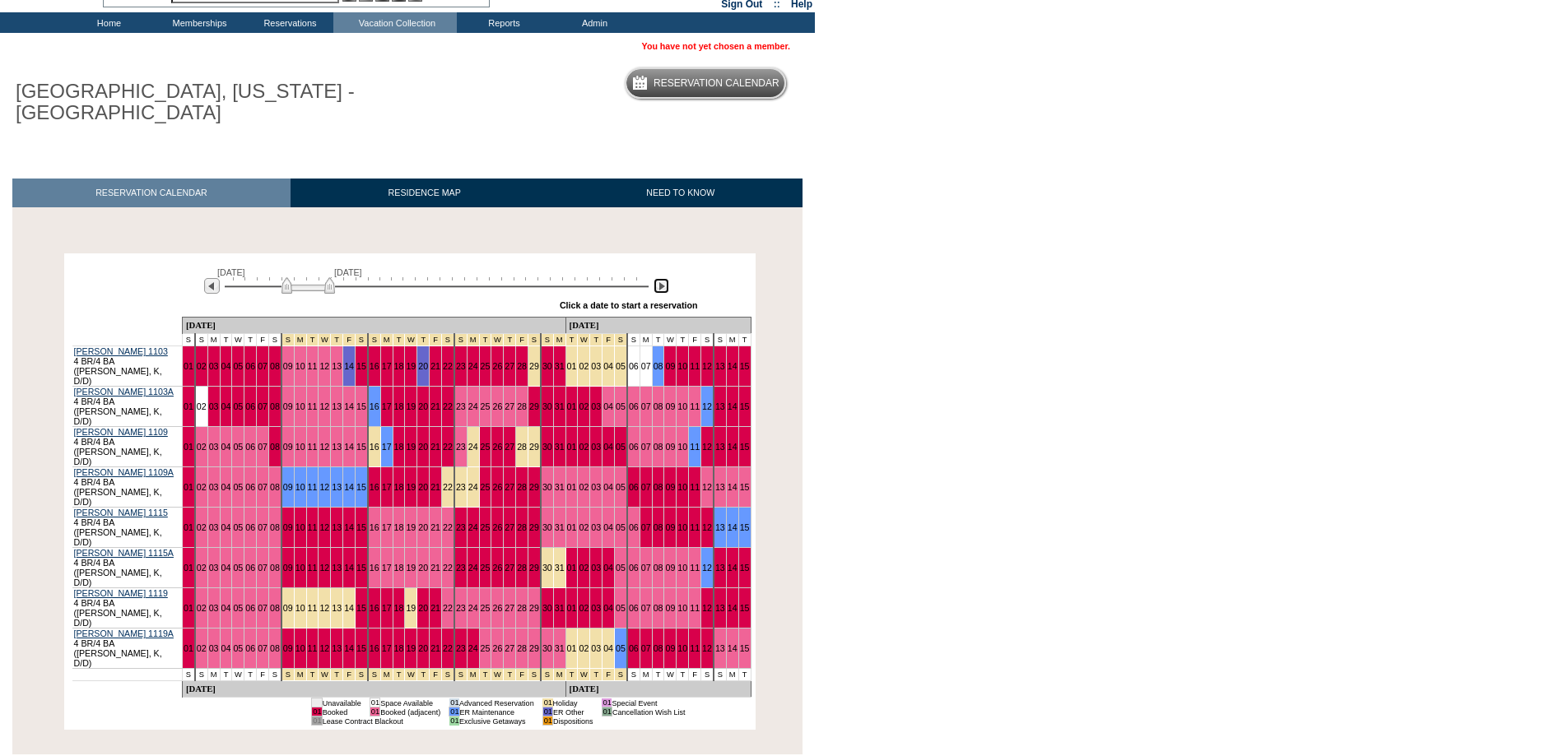
click at [666, 292] on img at bounding box center [661, 286] width 16 height 16
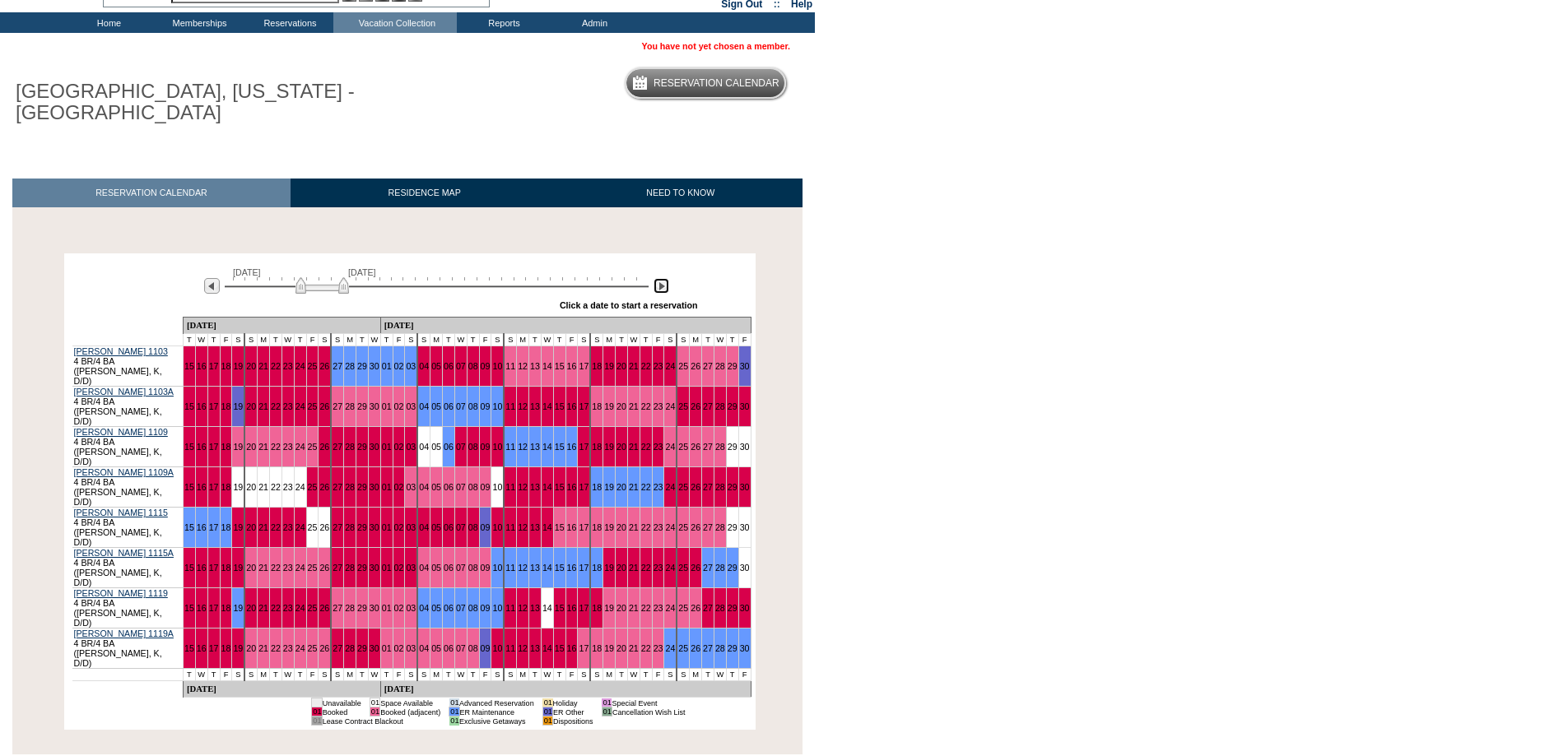
click at [666, 290] on img at bounding box center [661, 286] width 16 height 16
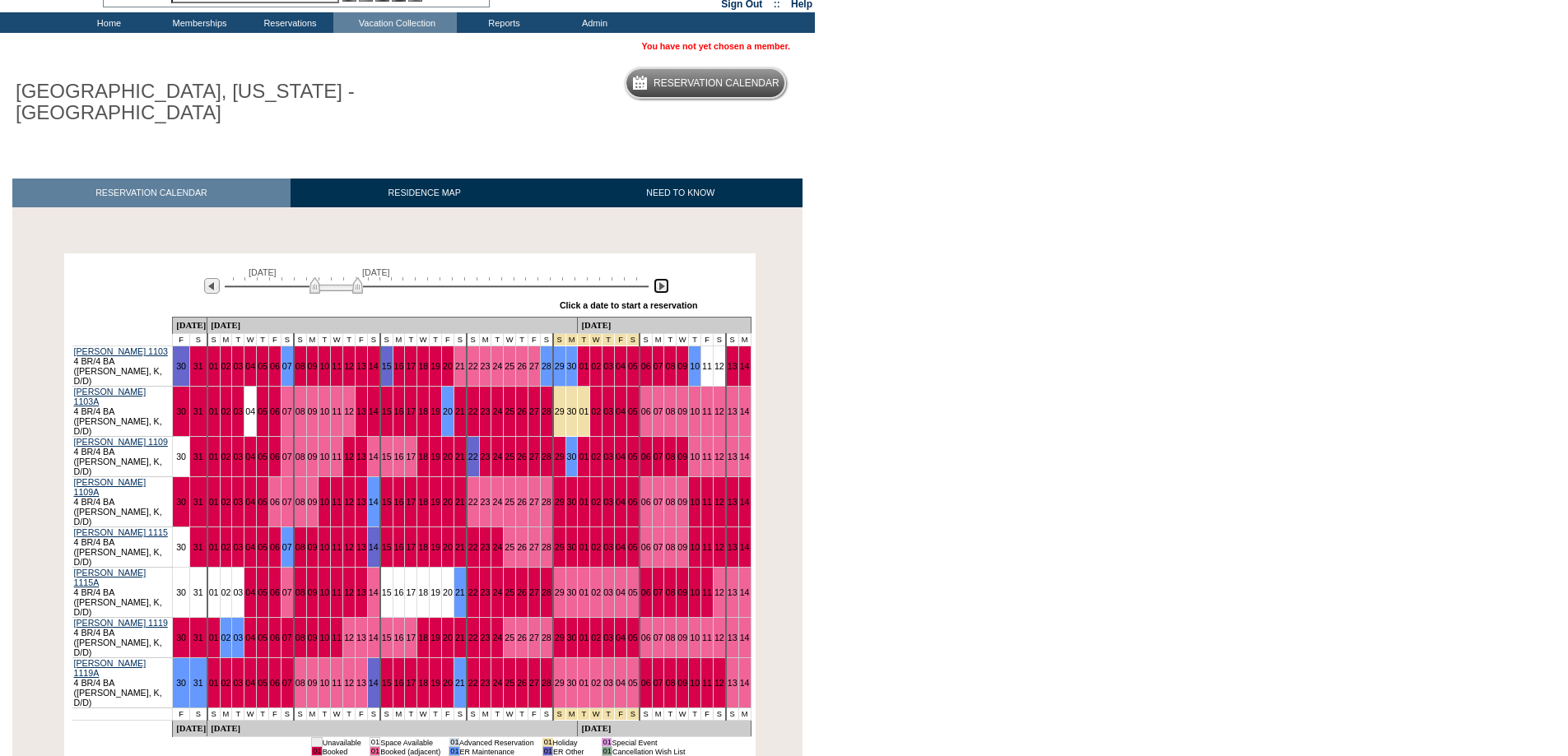
click at [666, 290] on img at bounding box center [661, 286] width 16 height 16
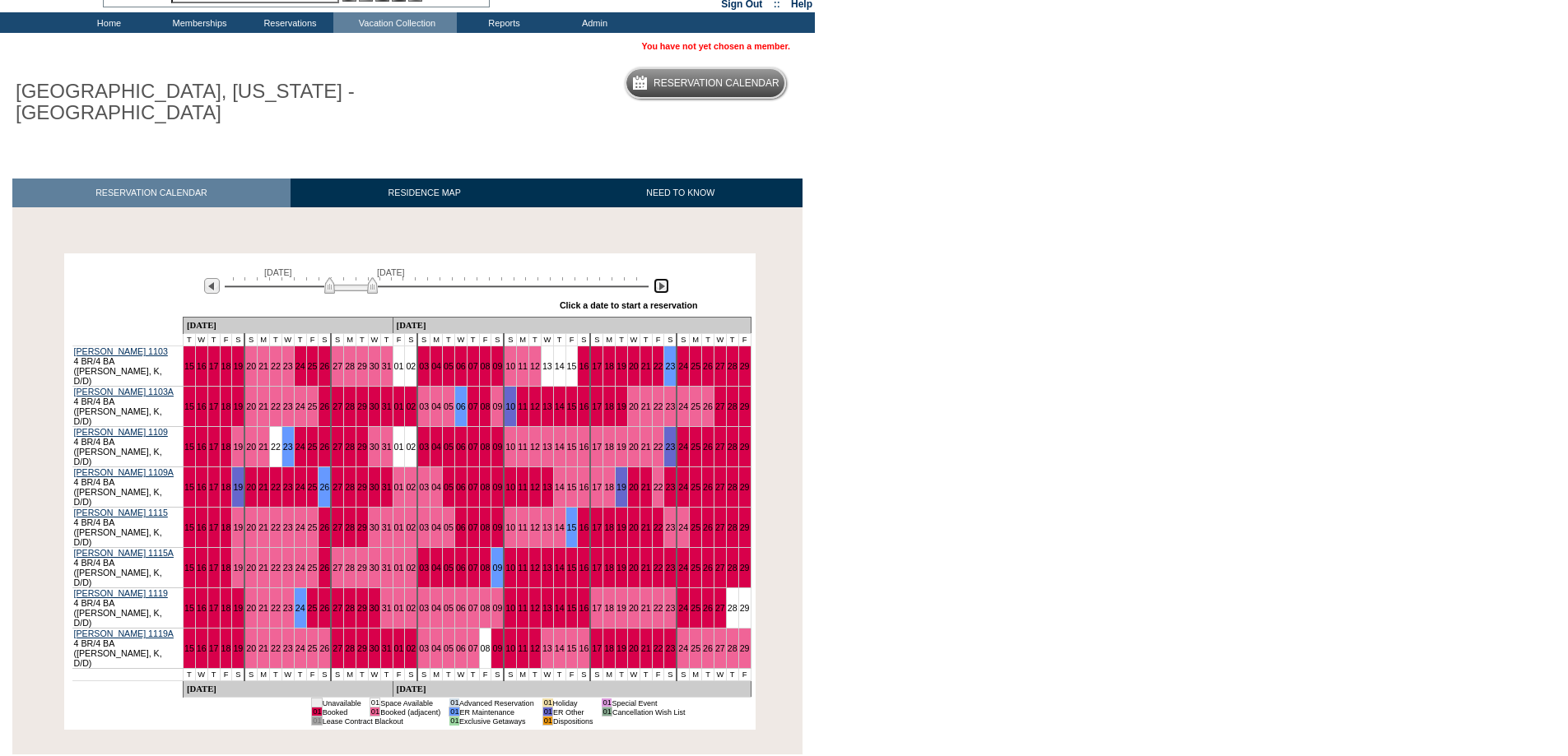
click at [666, 290] on img at bounding box center [661, 286] width 16 height 16
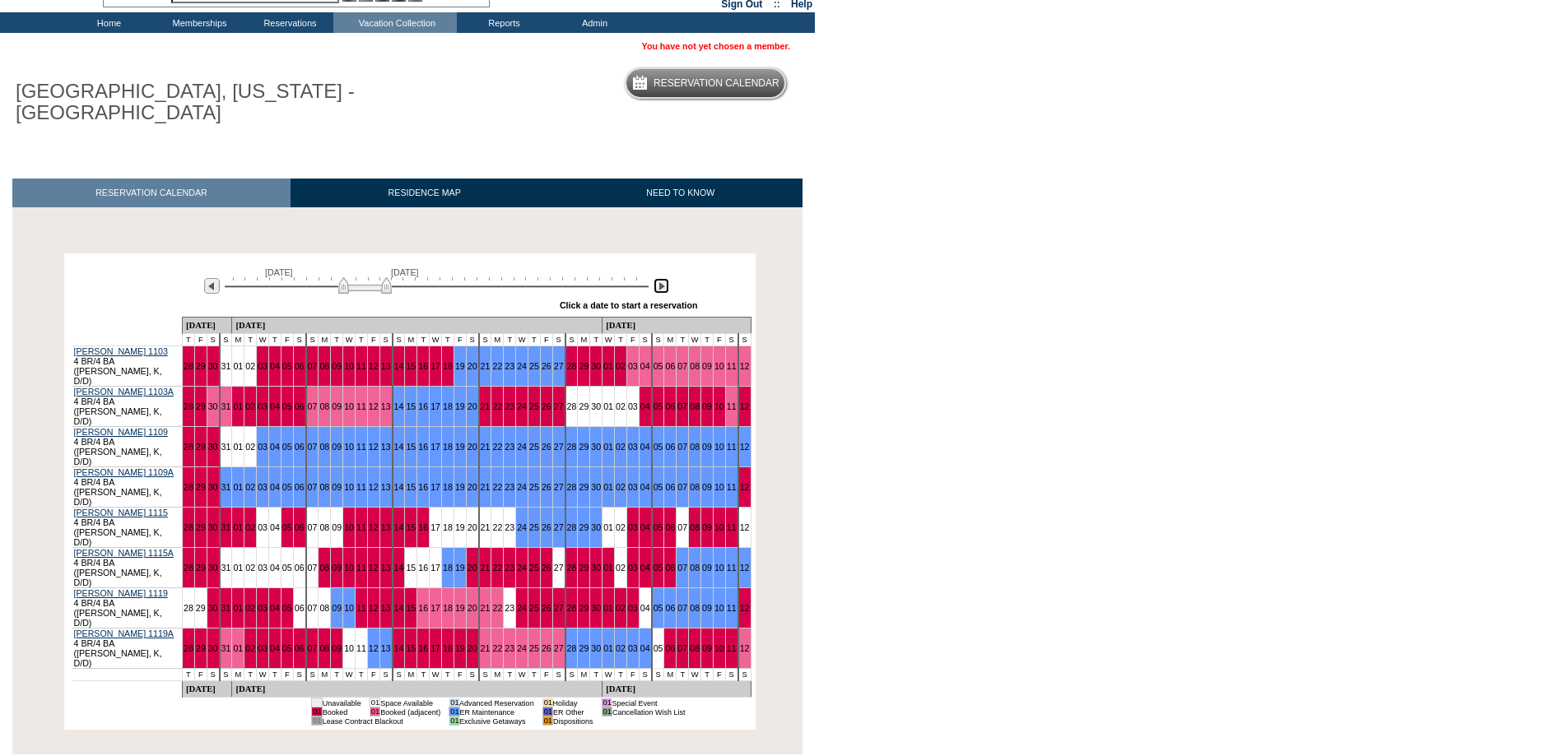
click at [666, 290] on img at bounding box center [661, 286] width 16 height 16
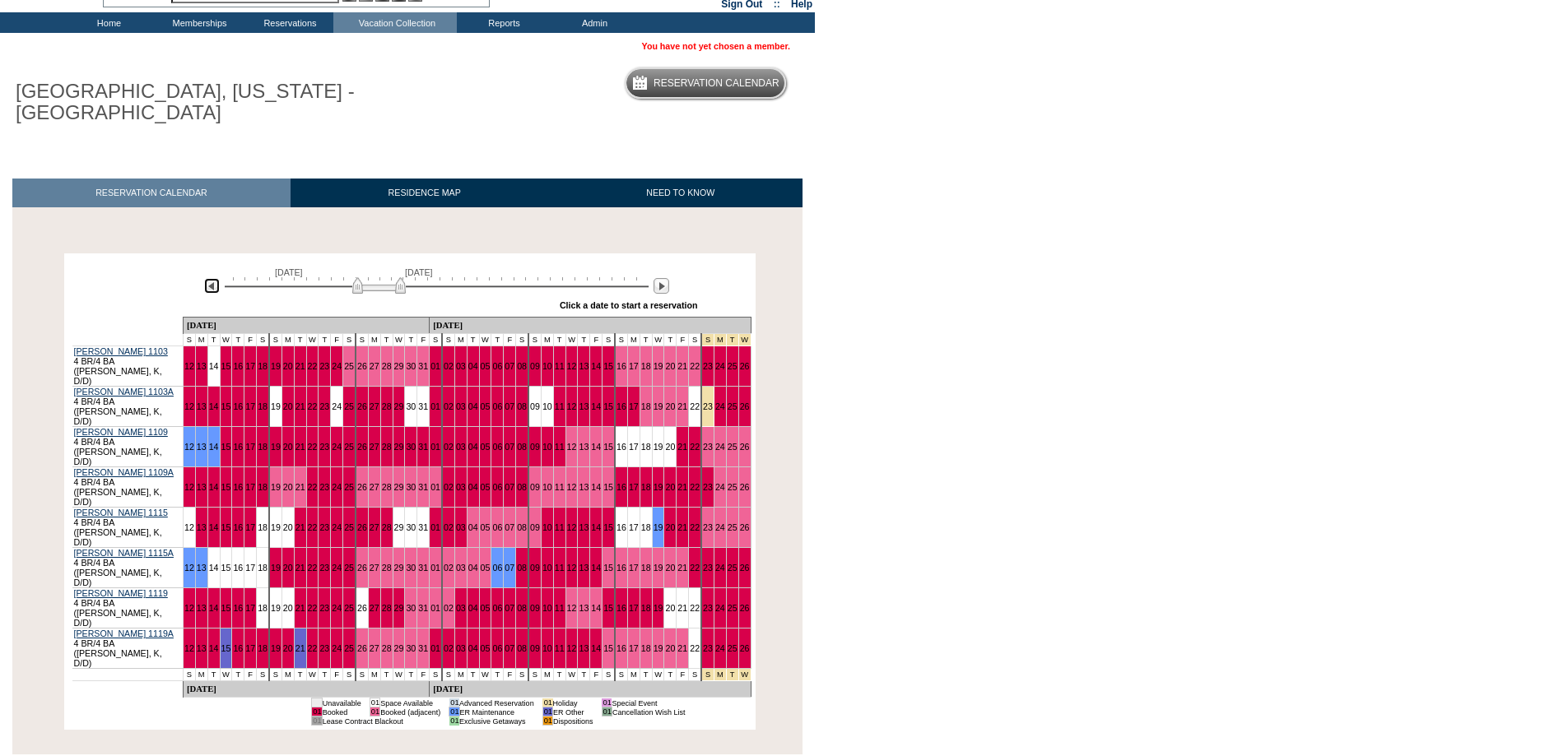
click at [215, 290] on img at bounding box center [212, 286] width 16 height 16
